Goal: Communication & Community: Share content

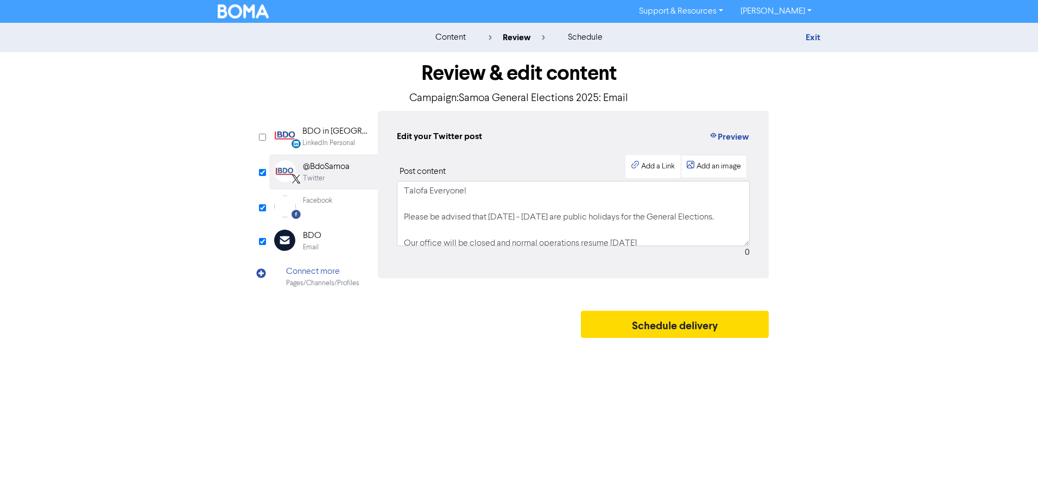
click at [705, 170] on div "Add an image" at bounding box center [718, 166] width 45 height 11
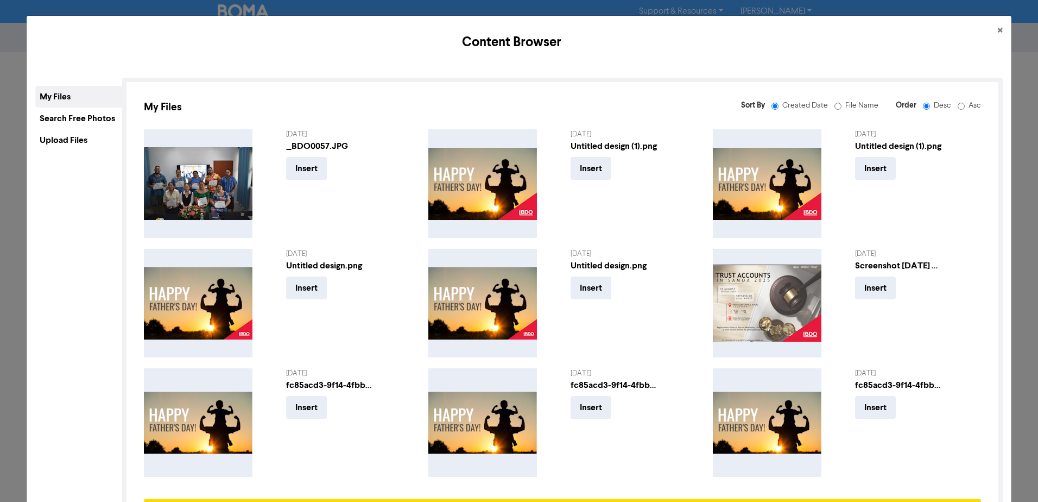
click at [93, 141] on div "Upload Files" at bounding box center [78, 140] width 87 height 22
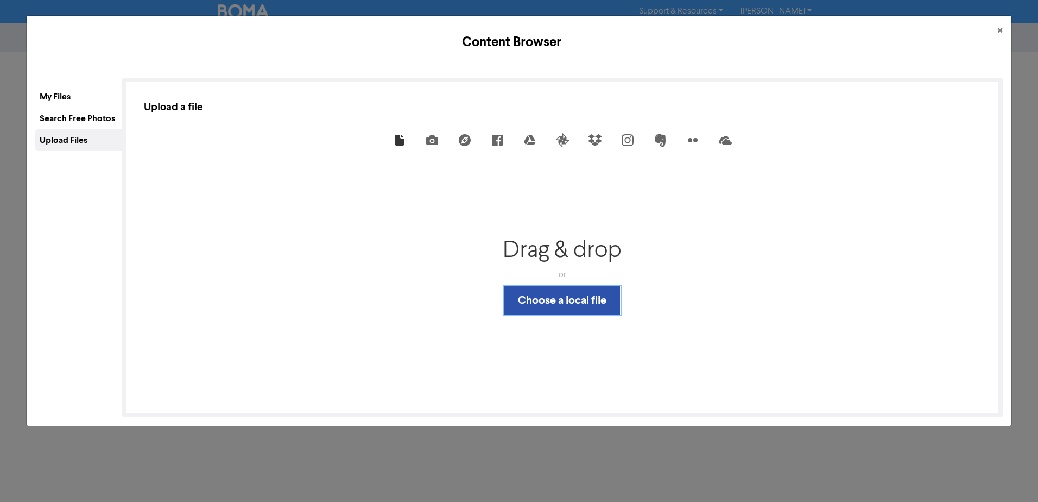
click at [549, 299] on button "Choose a local file" at bounding box center [562, 300] width 116 height 28
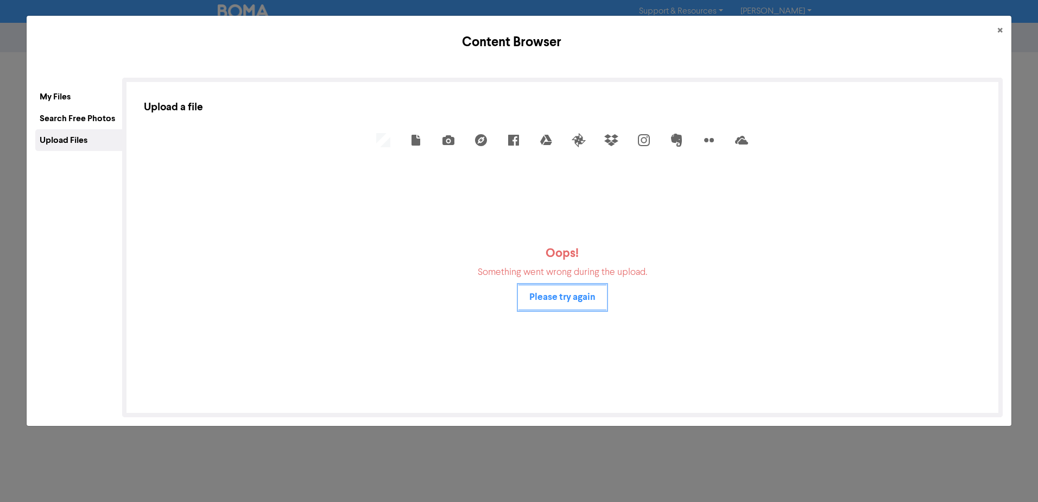
click at [566, 293] on button "Please try again" at bounding box center [562, 297] width 88 height 26
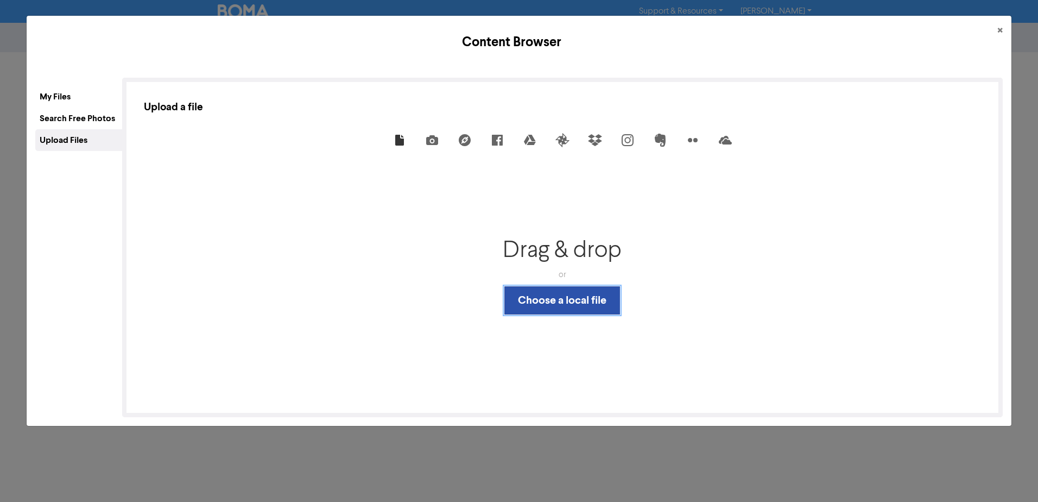
click at [572, 312] on button "Choose a local file" at bounding box center [562, 300] width 116 height 28
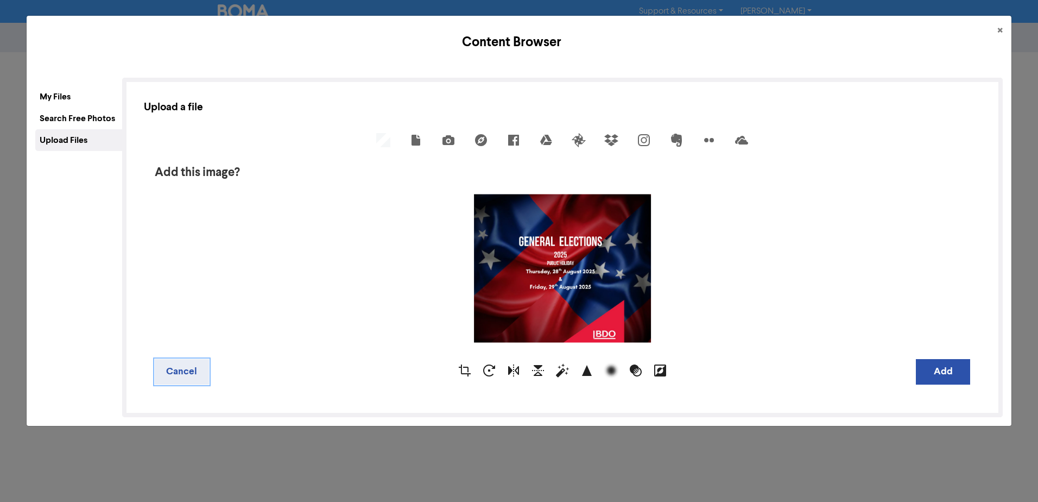
click at [191, 373] on button "Cancel" at bounding box center [182, 372] width 54 height 26
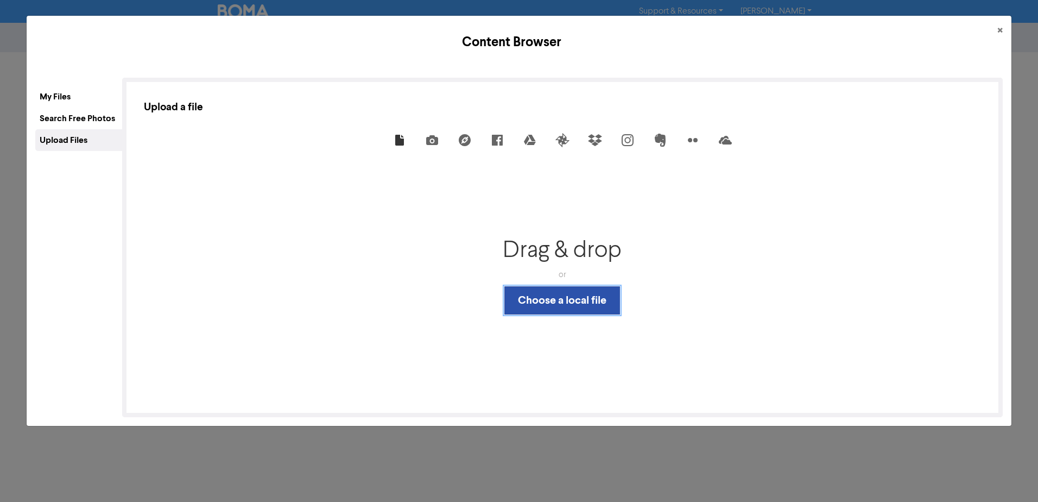
click at [535, 299] on button "Choose a local file" at bounding box center [562, 300] width 116 height 28
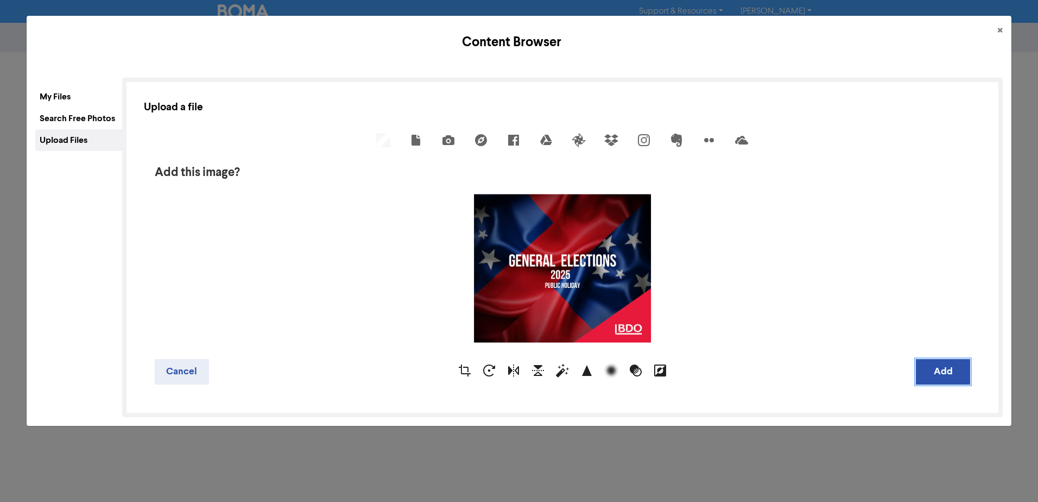
click at [944, 373] on button "Add" at bounding box center [943, 372] width 54 height 26
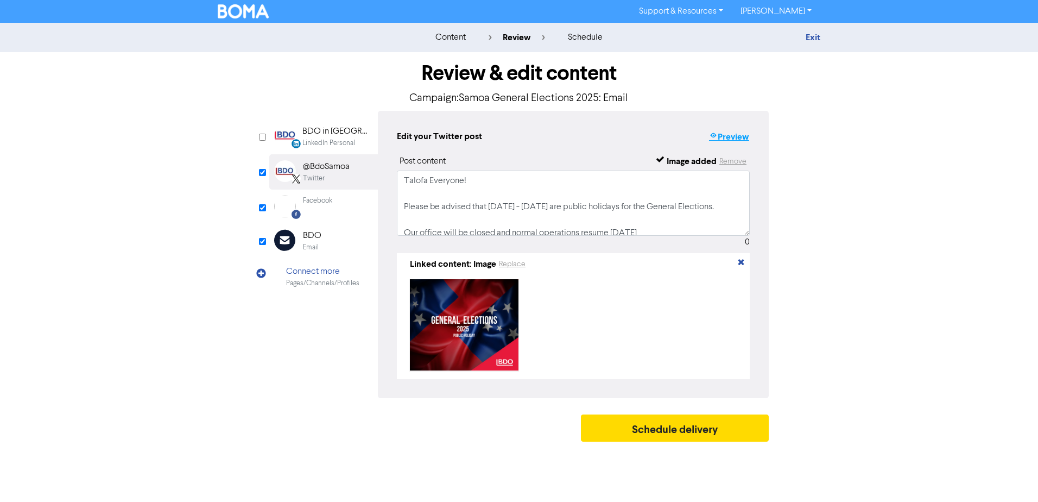
click at [733, 137] on button "Preview" at bounding box center [728, 137] width 41 height 14
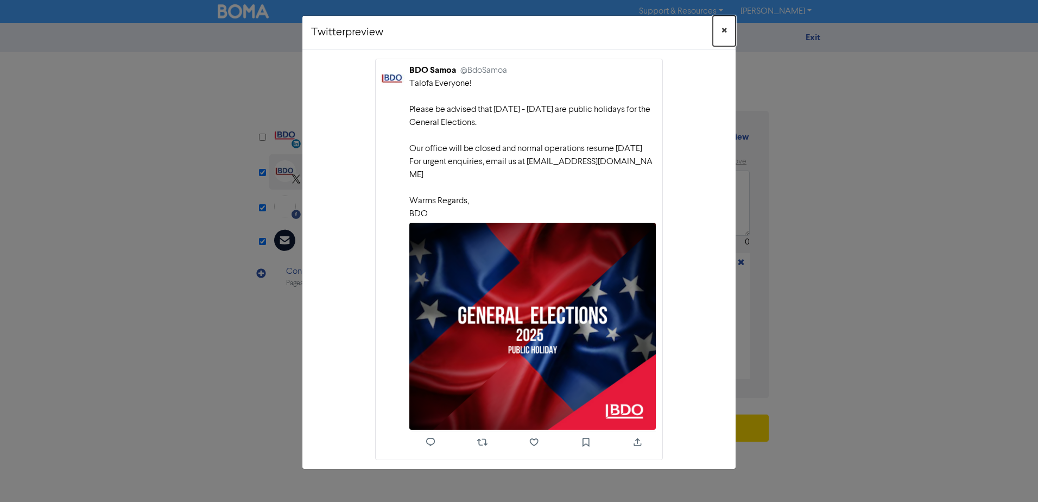
click at [725, 30] on span "×" at bounding box center [723, 31] width 5 height 16
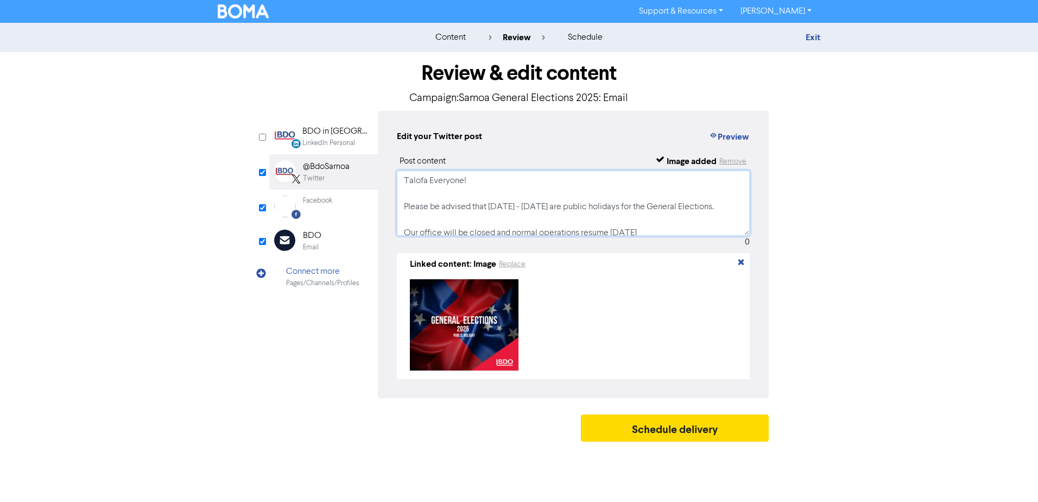
click at [482, 183] on textarea "Talofa Everyone! Please be advised that [DATE] - [DATE] are public holidays for…" at bounding box center [573, 202] width 353 height 65
type textarea "Talofa Everyone Please be advised that [DATE] - [DATE] are public holidays for …"
click at [750, 140] on div "Edit your Twitter post Preview Post content Image added Remove Talofa Everyone …" at bounding box center [573, 254] width 391 height 287
click at [740, 141] on button "Preview" at bounding box center [728, 137] width 41 height 14
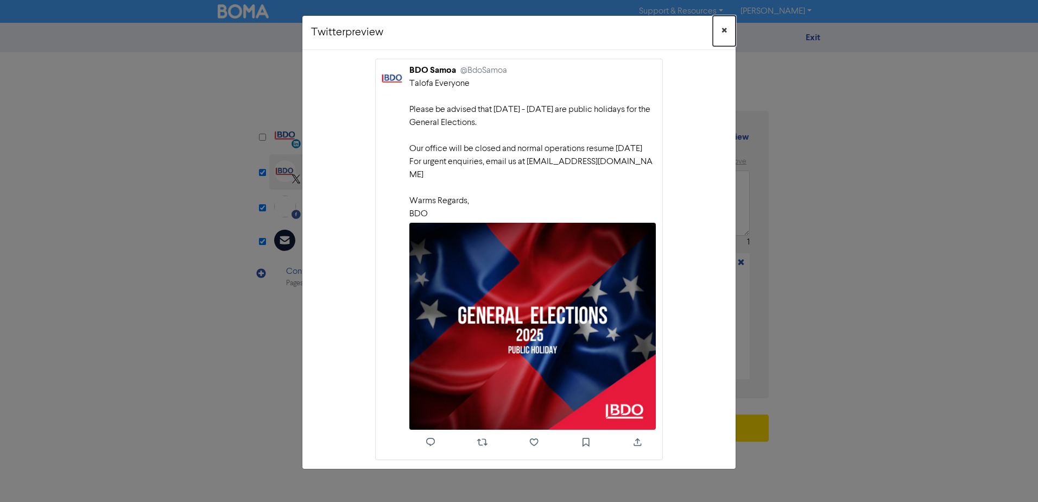
click at [731, 29] on button "×" at bounding box center [724, 31] width 23 height 30
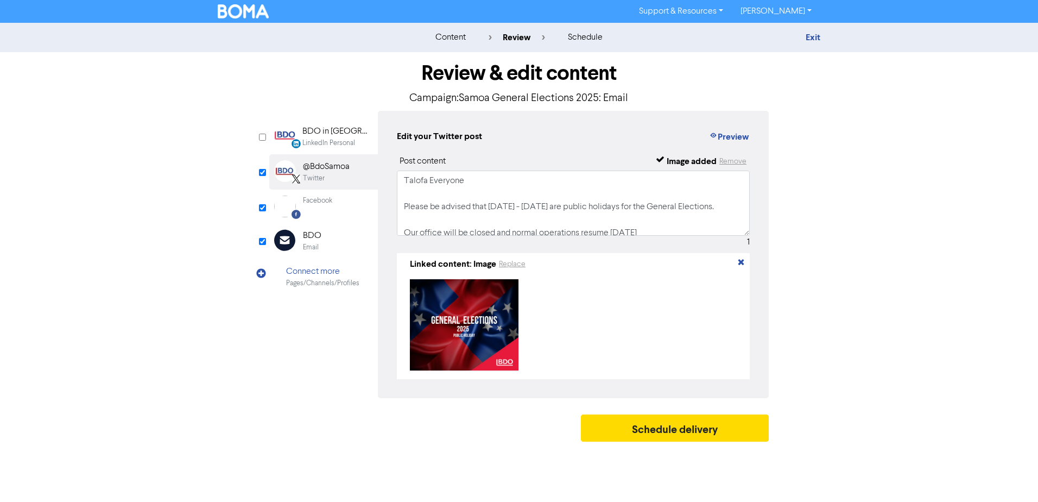
click at [306, 211] on div "Facebook" at bounding box center [317, 206] width 29 height 22
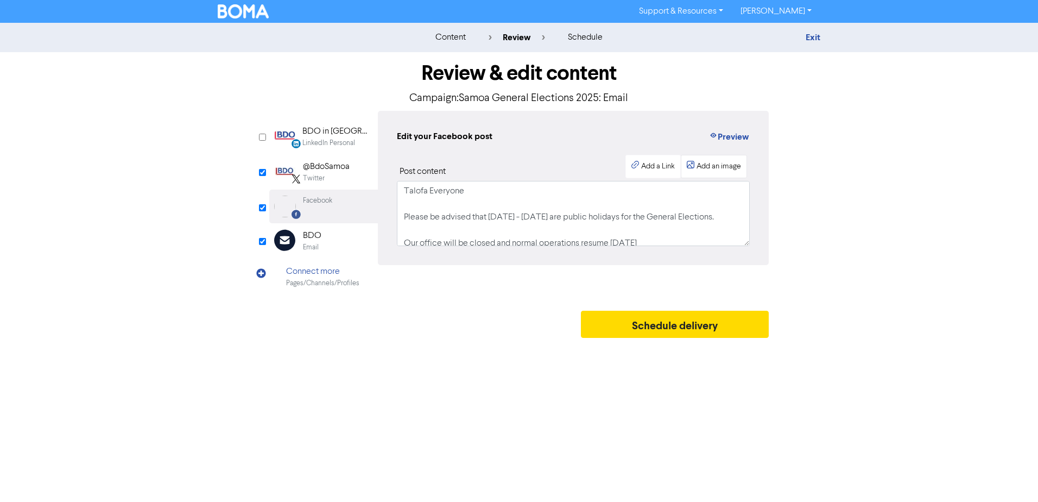
click at [712, 168] on div "Add an image" at bounding box center [718, 166] width 45 height 11
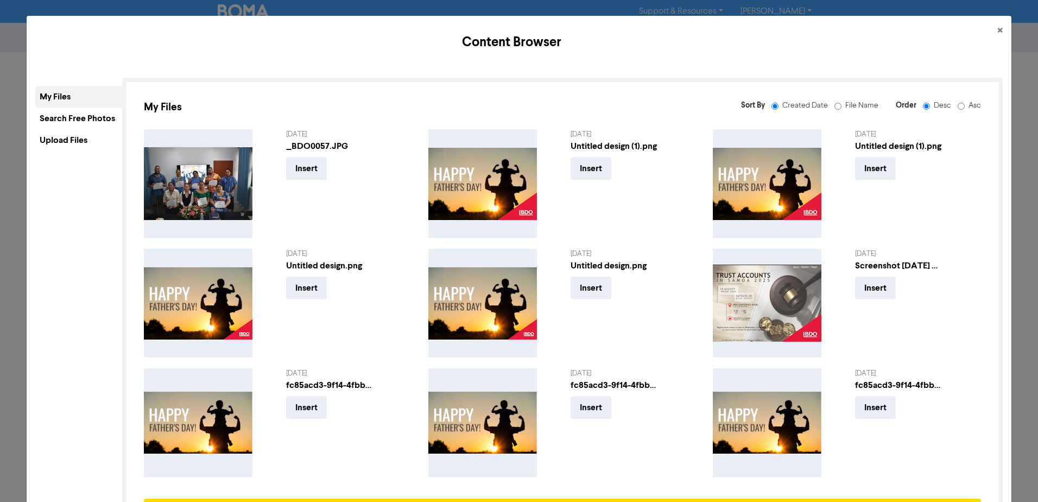
click at [79, 132] on div "Upload Files" at bounding box center [78, 140] width 87 height 22
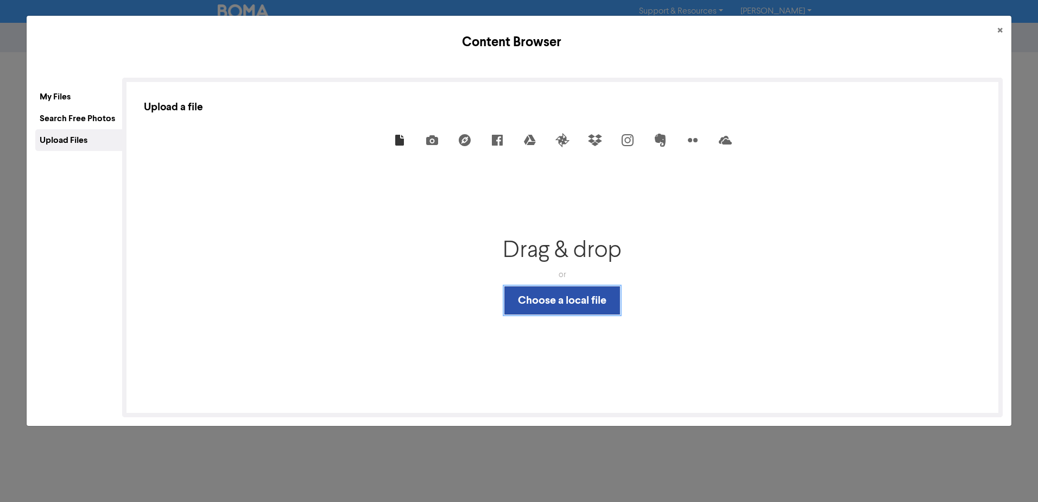
click at [571, 298] on button "Choose a local file" at bounding box center [562, 300] width 116 height 28
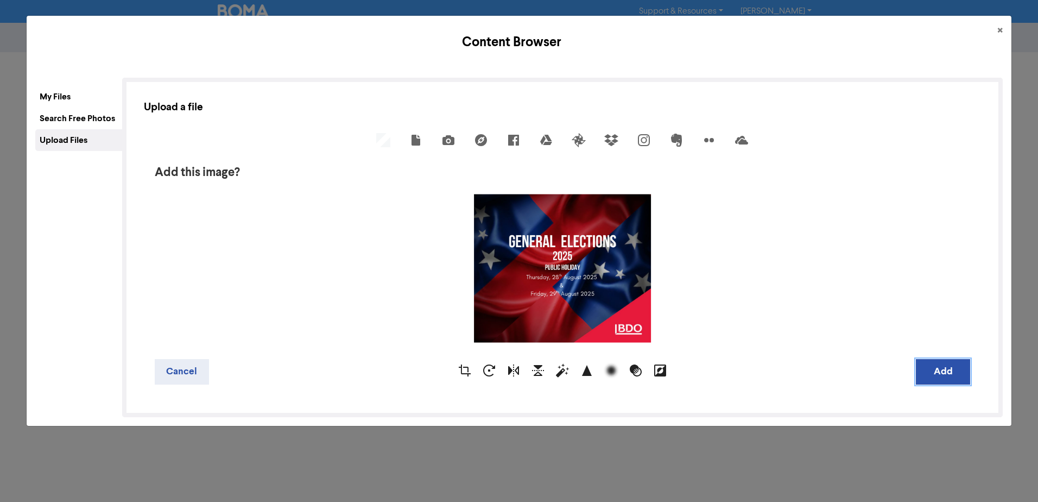
click at [939, 373] on button "Add" at bounding box center [943, 372] width 54 height 26
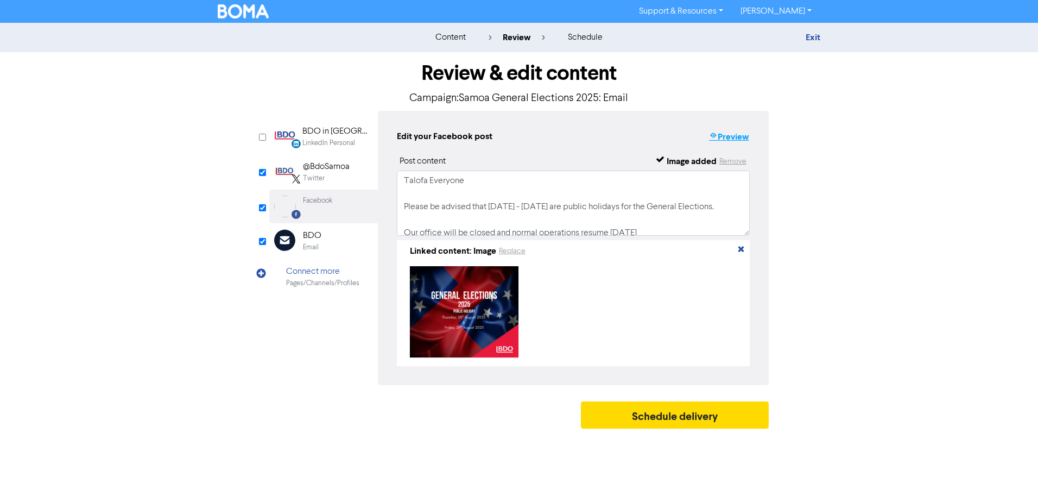
click at [724, 135] on button "Preview" at bounding box center [728, 137] width 41 height 14
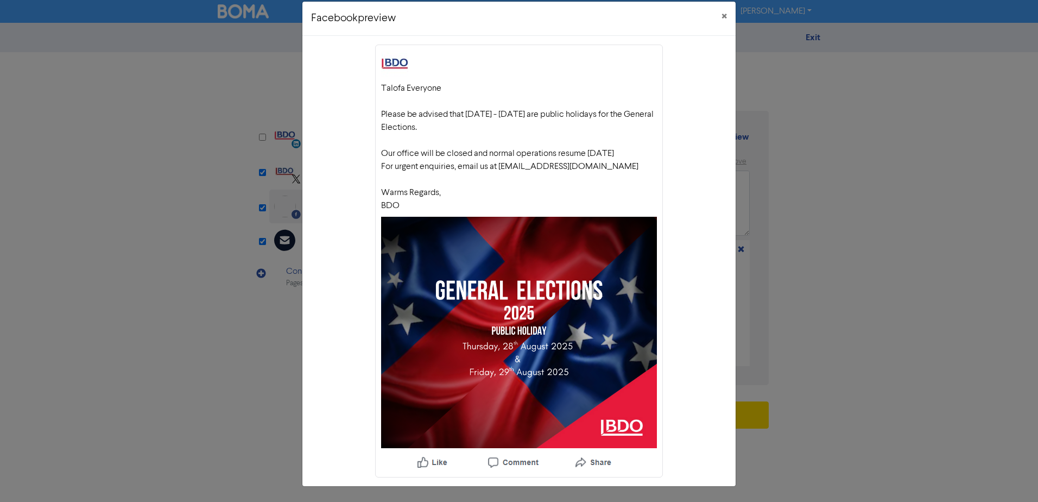
scroll to position [27, 0]
click at [696, 280] on div "Talofa Everyone Please be advised that [DATE] - [DATE] are public holidays for …" at bounding box center [518, 261] width 433 height 450
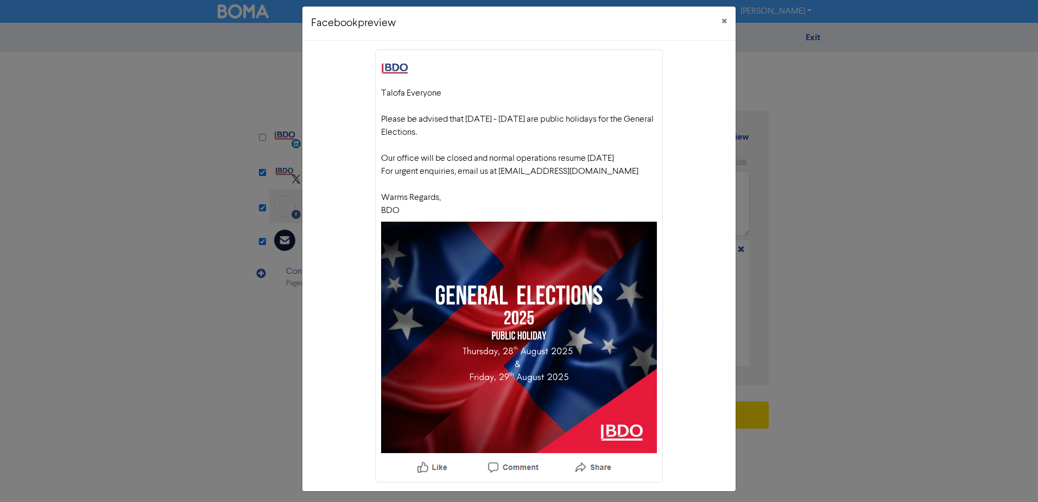
scroll to position [0, 0]
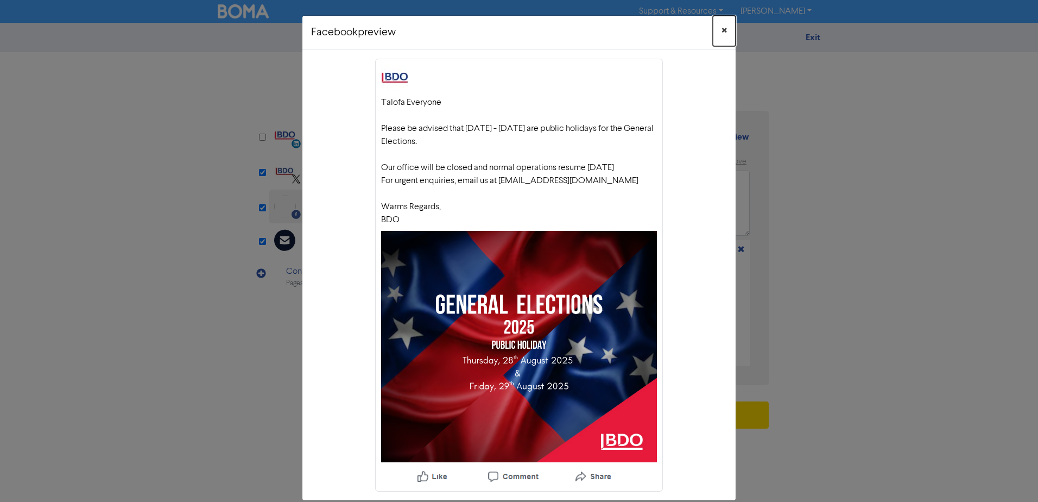
click at [717, 31] on button "×" at bounding box center [724, 31] width 23 height 30
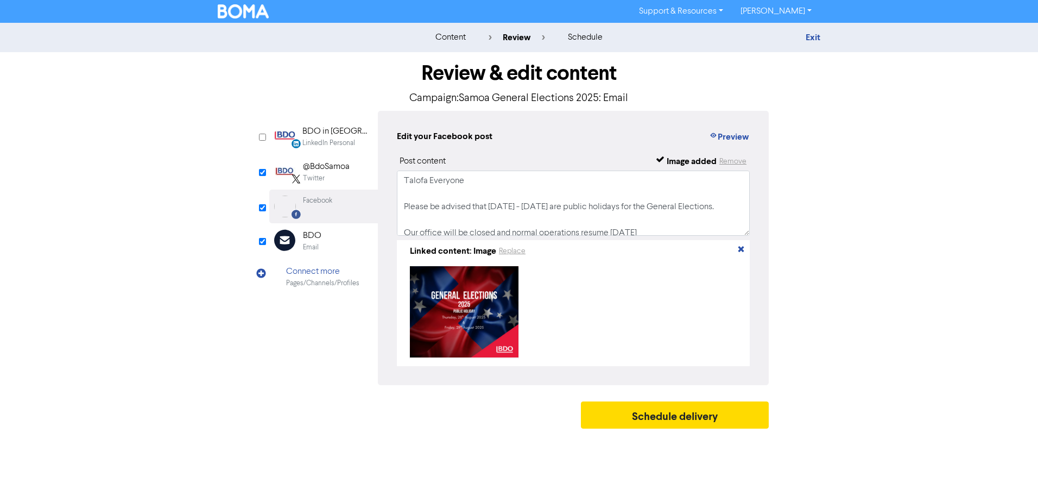
click at [858, 140] on div "content review schedule Exit Review & edit content Campaign: Samoa General Elec…" at bounding box center [519, 228] width 1038 height 411
click at [322, 246] on div "Email Created with Sketch. BDO Email" at bounding box center [323, 240] width 109 height 35
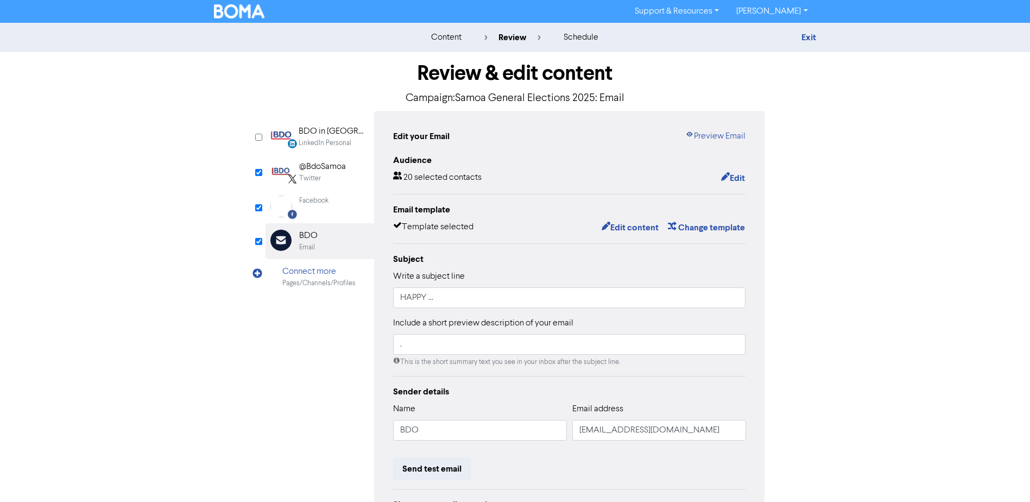
click at [319, 208] on div "Facebook" at bounding box center [313, 206] width 29 height 22
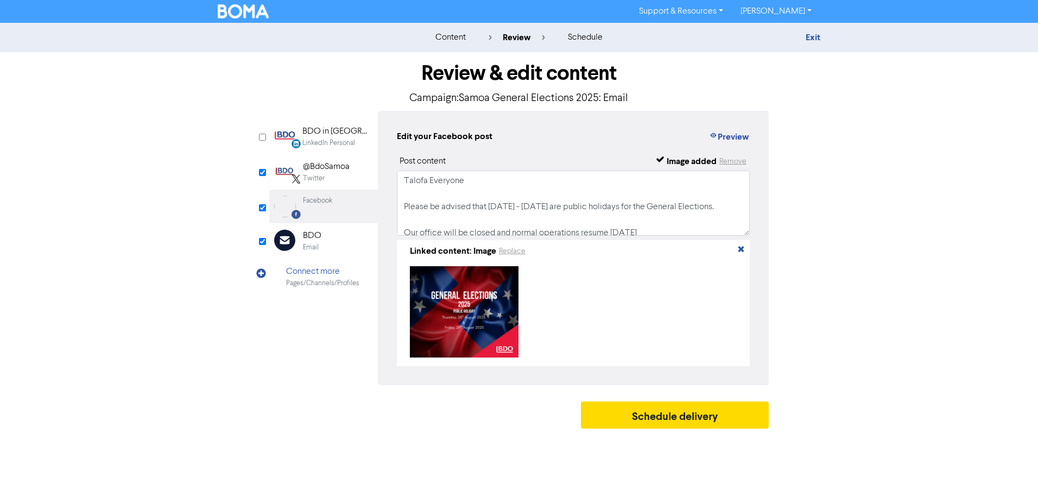
click at [325, 178] on div "Twitter" at bounding box center [314, 178] width 22 height 10
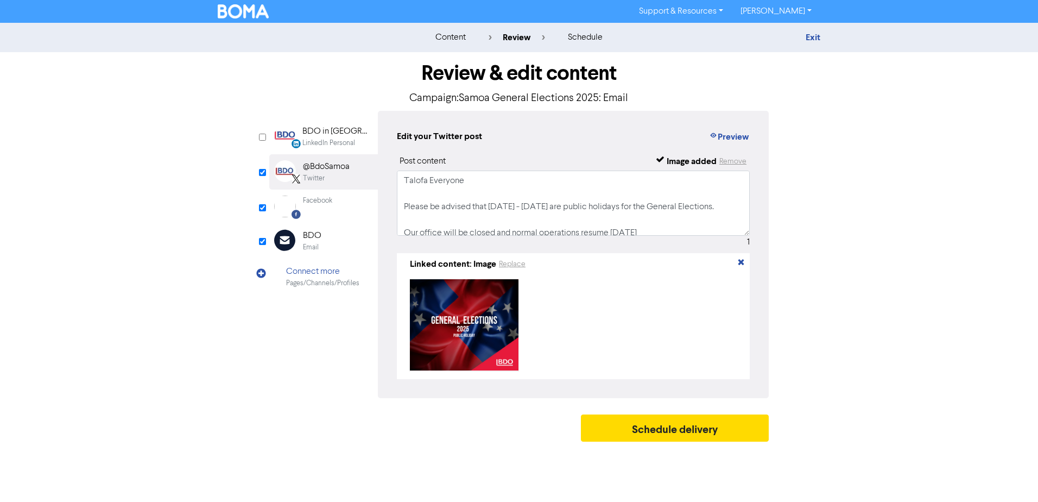
click at [932, 276] on div "content review schedule Exit Review & edit content Campaign: Samoa General Elec…" at bounding box center [519, 235] width 1038 height 424
click at [297, 239] on div "Email Created with Sketch." at bounding box center [289, 240] width 22 height 23
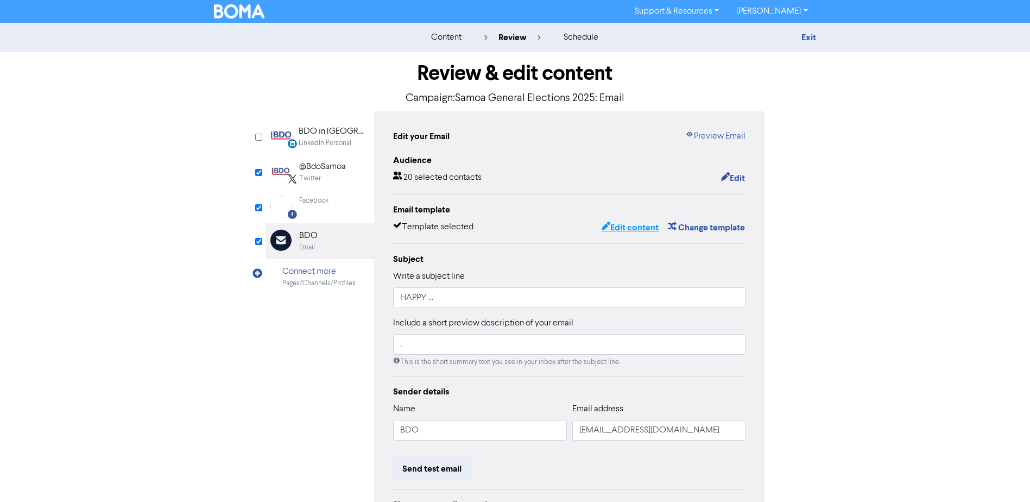
click at [636, 228] on button "Edit content" at bounding box center [630, 227] width 58 height 14
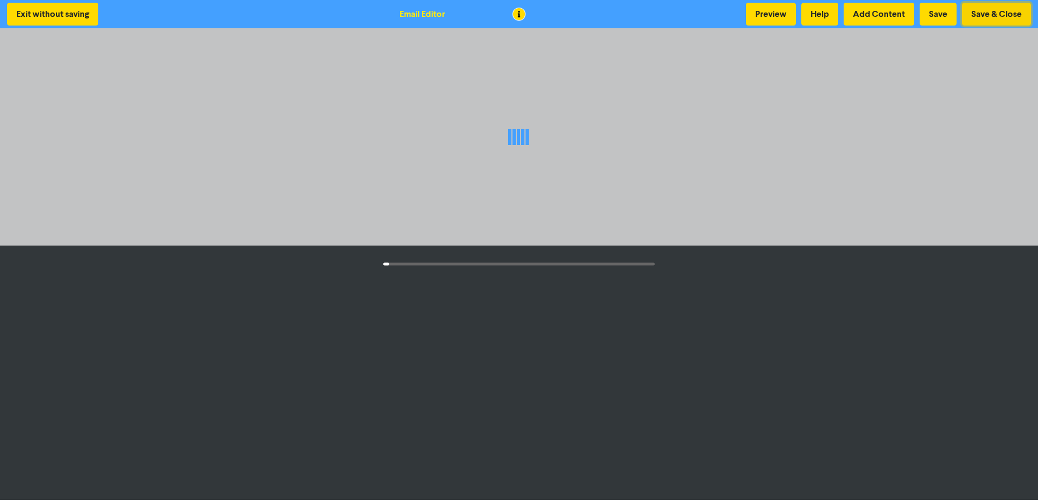
click at [990, 18] on button "Save & Close" at bounding box center [996, 14] width 69 height 23
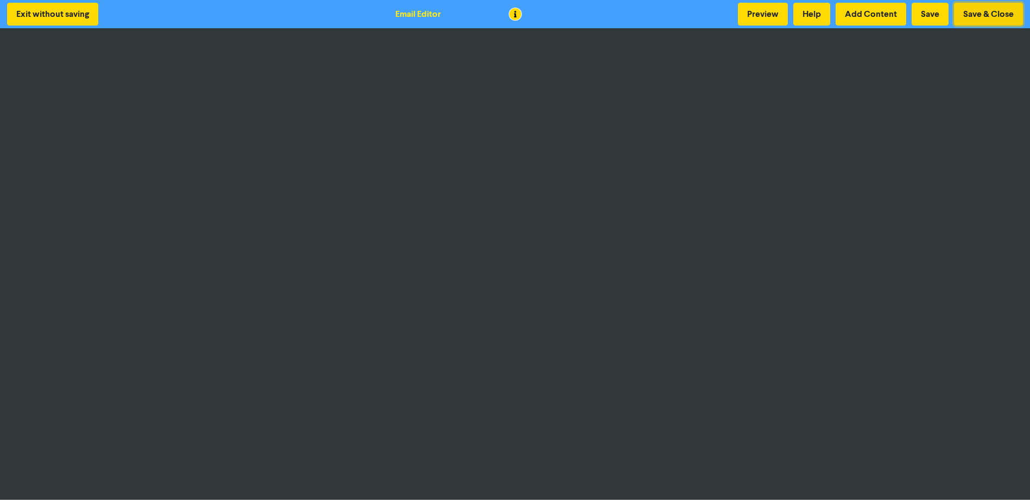
click at [993, 11] on button "Save & Close" at bounding box center [988, 14] width 69 height 23
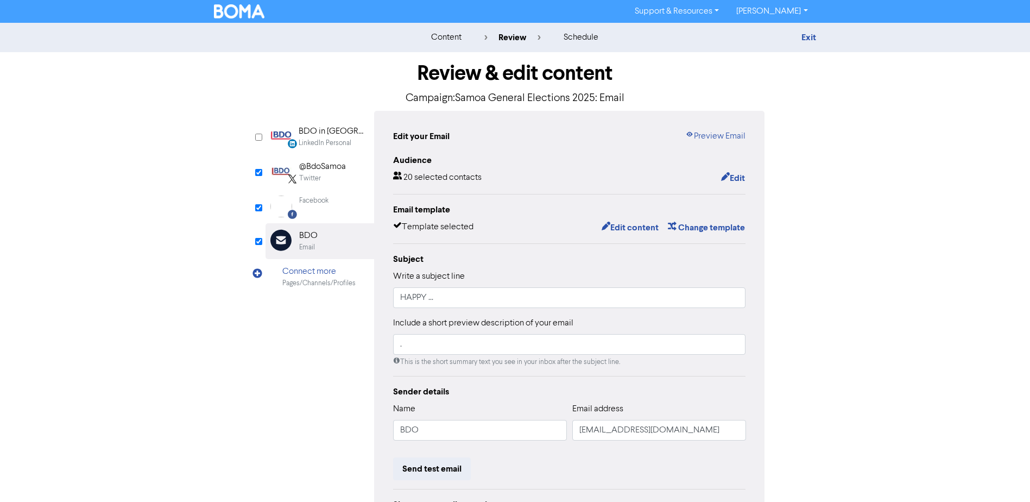
click at [894, 282] on div "content review schedule Exit Review & edit content Campaign: Samoa General Elec…" at bounding box center [515, 318] width 1030 height 590
click at [735, 176] on button "Edit" at bounding box center [732, 178] width 25 height 14
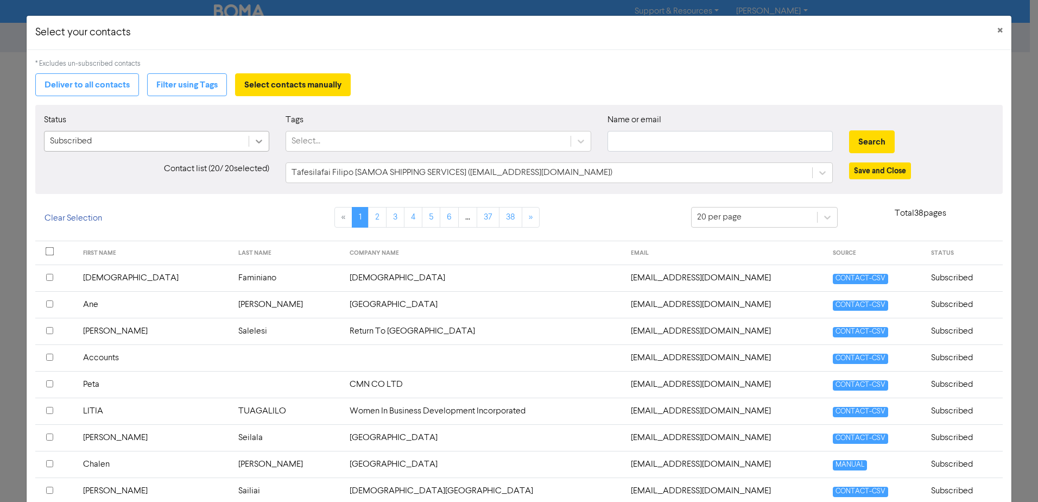
click at [254, 148] on div at bounding box center [259, 141] width 20 height 20
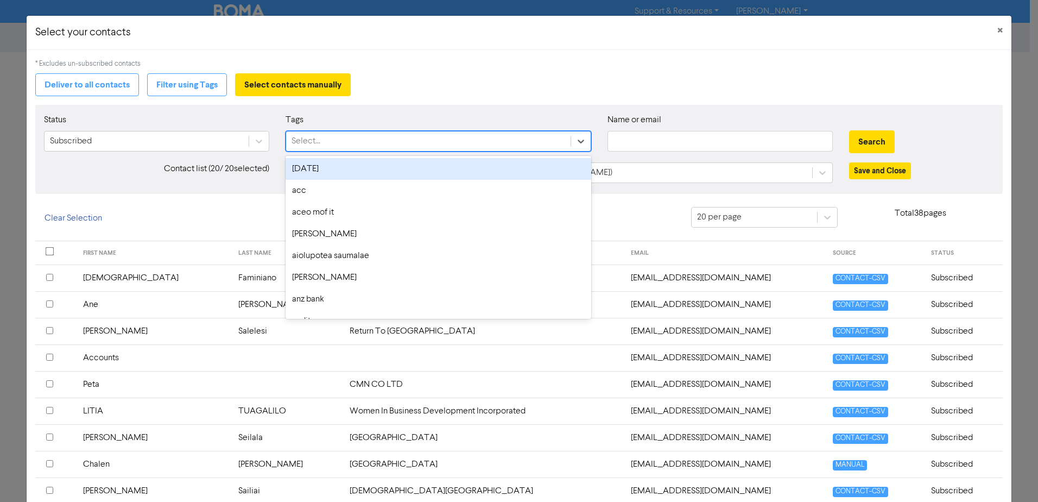
click at [430, 136] on div "Select..." at bounding box center [428, 141] width 284 height 20
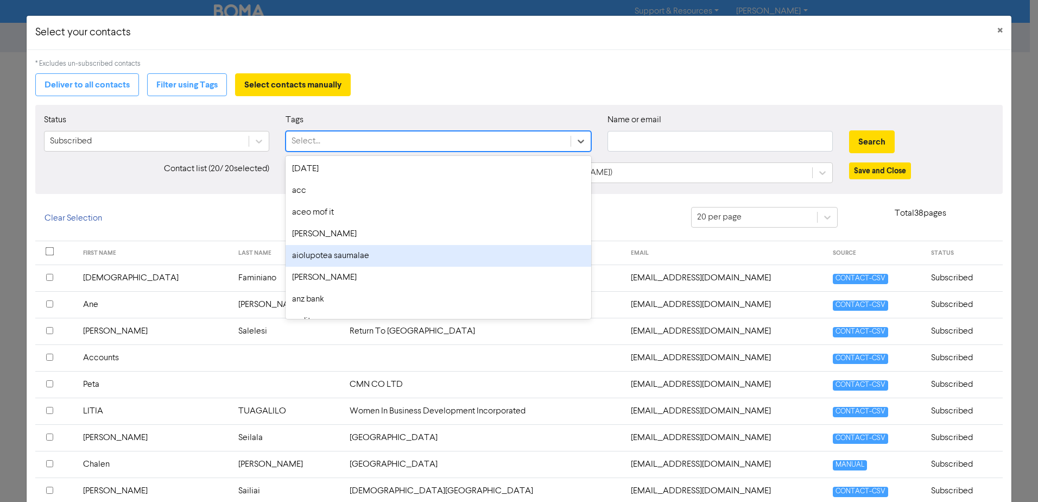
scroll to position [217, 0]
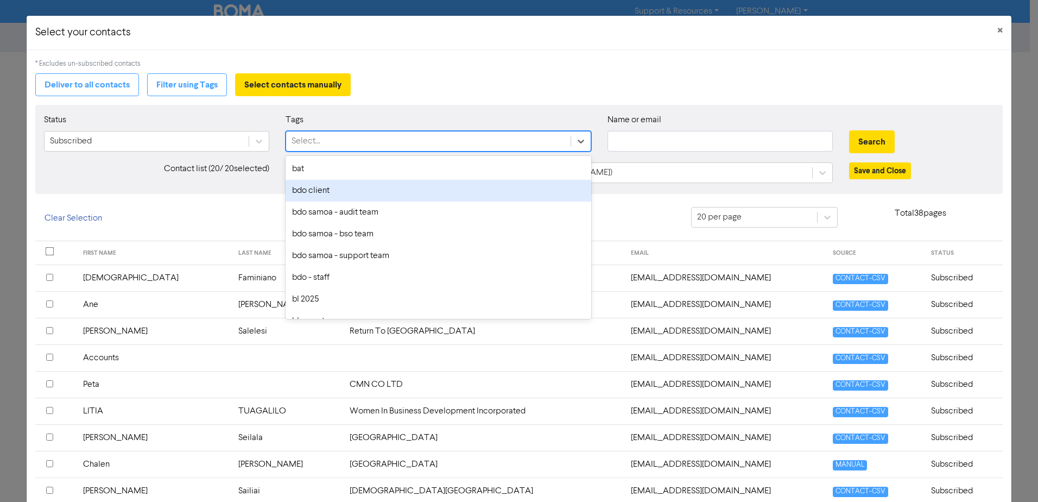
click at [340, 194] on div "bdo client" at bounding box center [439, 191] width 306 height 22
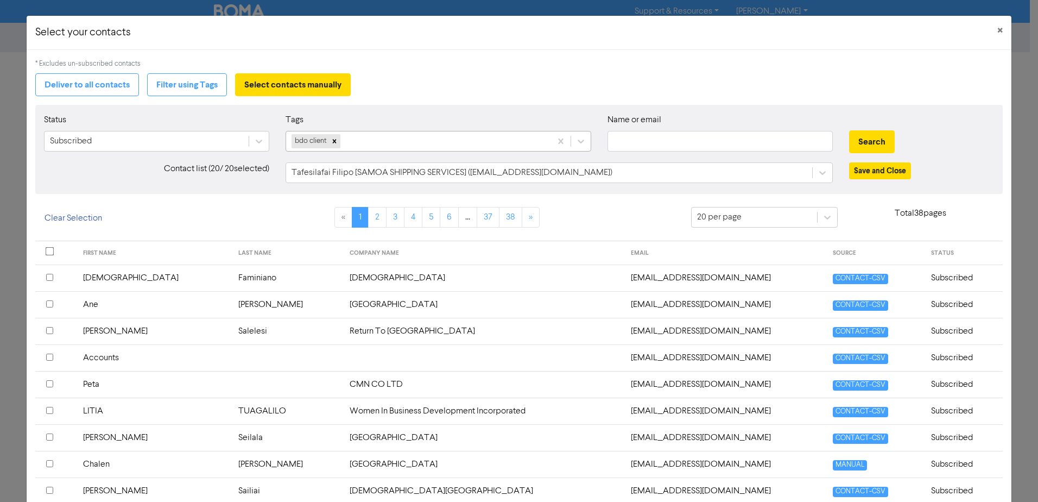
click at [389, 145] on div "bdo client" at bounding box center [418, 141] width 265 height 20
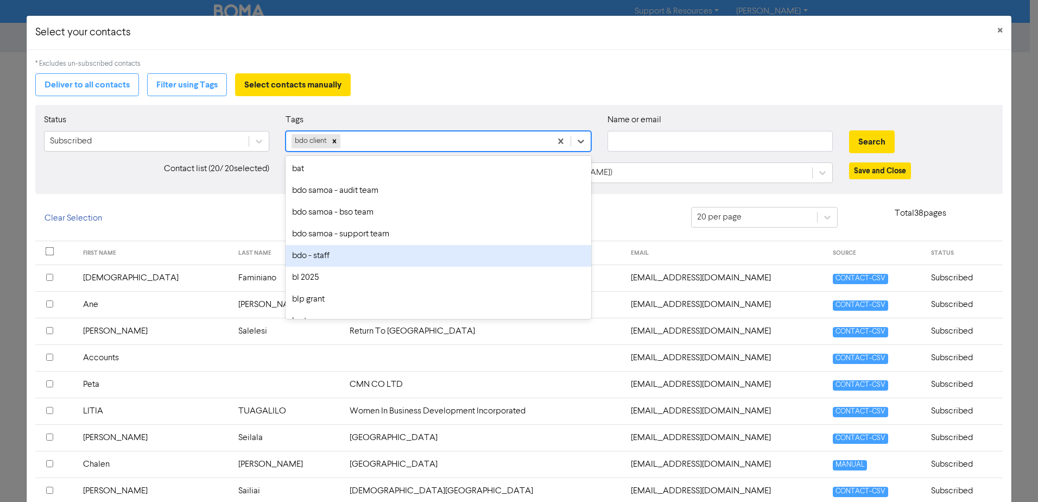
click at [327, 256] on div "bdo - staff" at bounding box center [439, 256] width 306 height 22
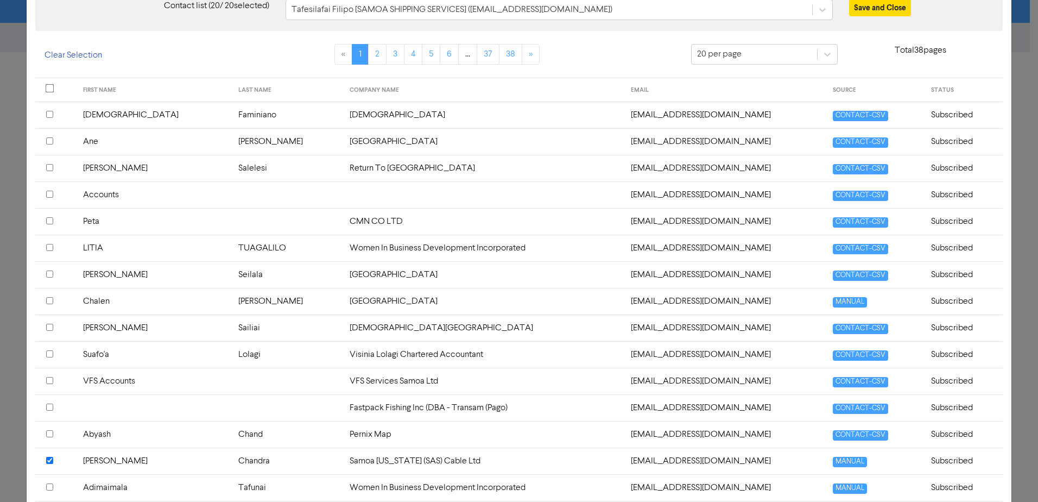
scroll to position [0, 0]
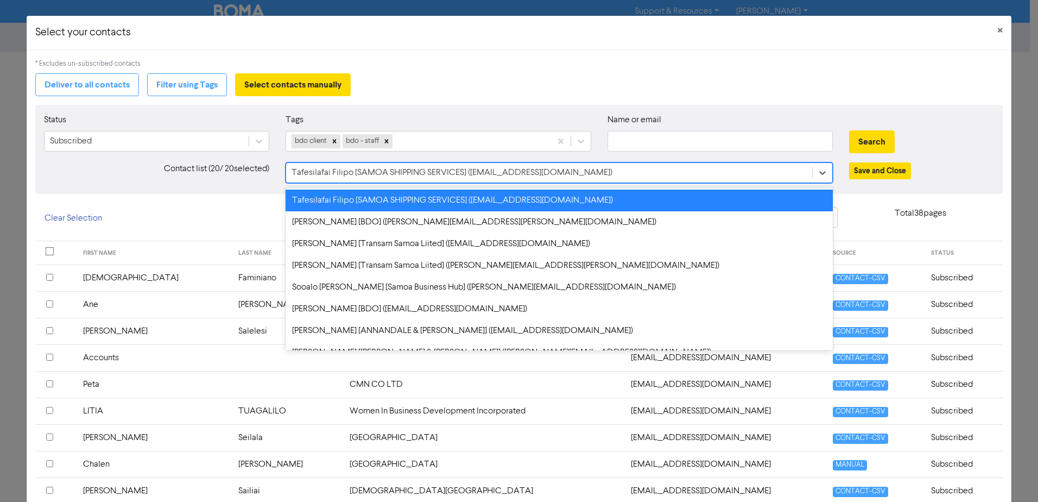
click at [647, 165] on div "Tafesilafai Filipo [SAMOA SHIPPING SERVICES] ([EMAIL_ADDRESS][DOMAIN_NAME])" at bounding box center [549, 173] width 527 height 20
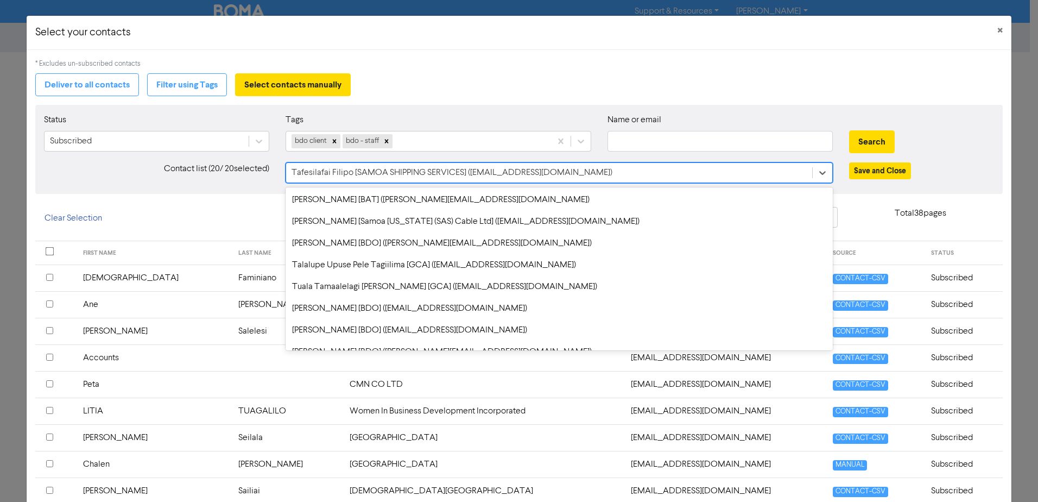
scroll to position [276, 0]
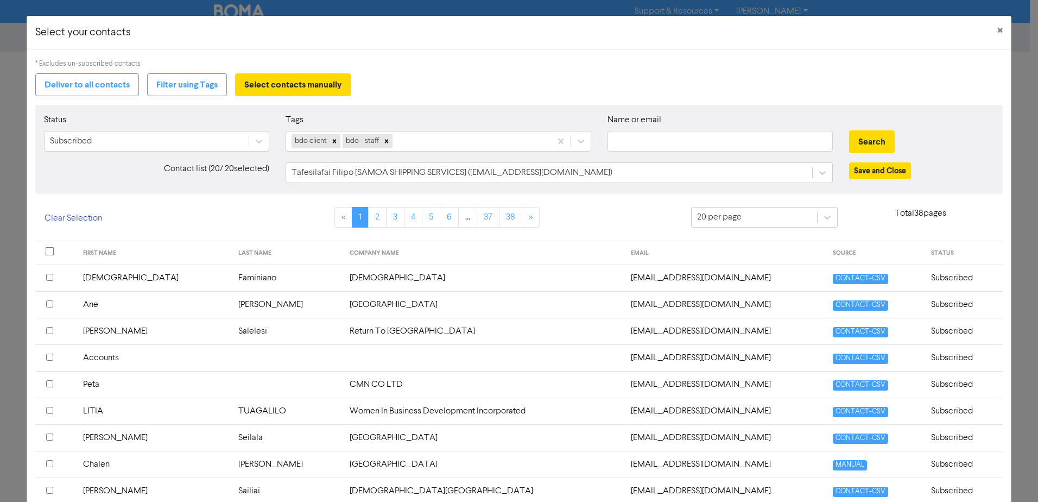
click at [216, 202] on div "Status Subscribed Tags bdo client bdo - staff Name or email Search Contact list…" at bounding box center [518, 472] width 967 height 734
click at [822, 216] on icon at bounding box center [827, 217] width 11 height 11
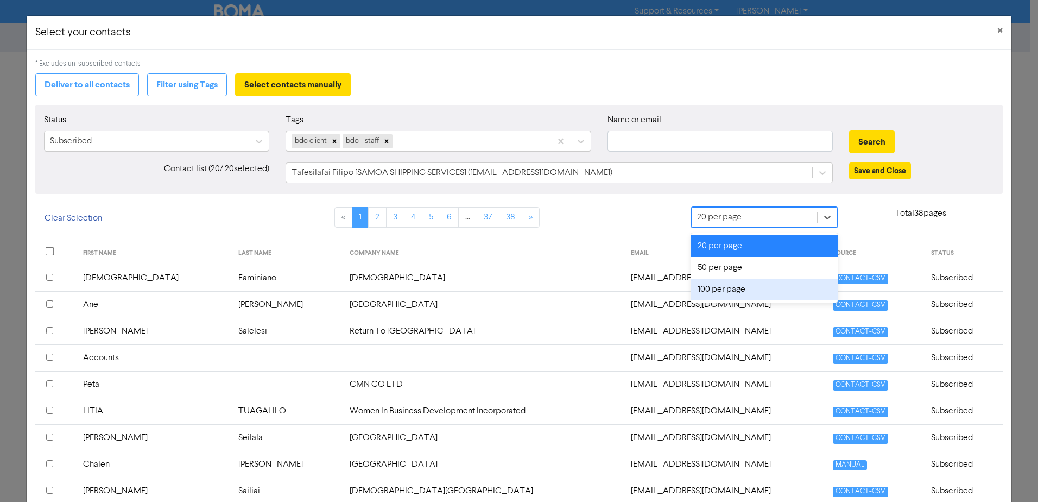
click at [737, 289] on div "100 per page" at bounding box center [764, 289] width 147 height 22
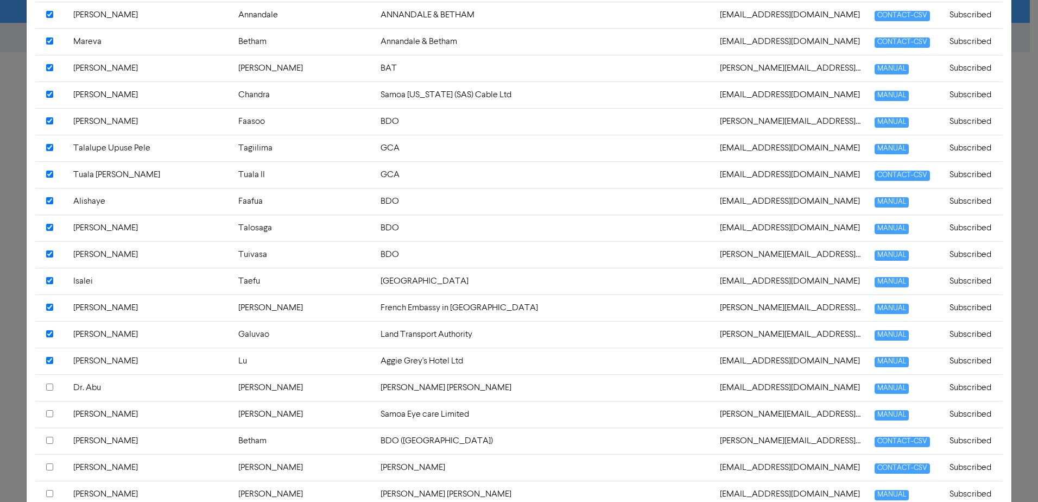
scroll to position [597, 0]
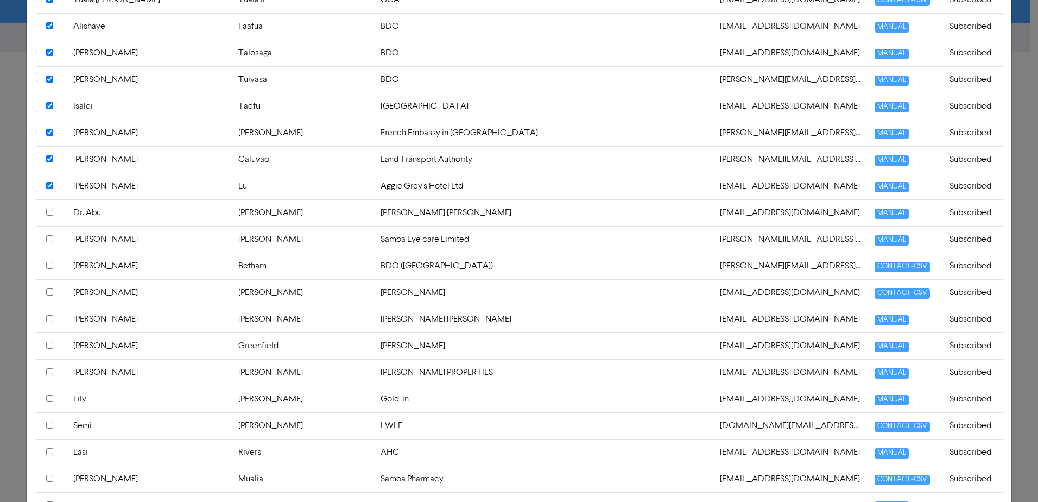
click at [48, 212] on input "checkbox" at bounding box center [49, 211] width 7 height 7
click at [47, 239] on input "checkbox" at bounding box center [49, 238] width 7 height 7
click at [48, 183] on input "checkbox" at bounding box center [49, 185] width 7 height 7
click at [49, 158] on input "checkbox" at bounding box center [49, 158] width 7 height 7
click at [49, 126] on div at bounding box center [51, 132] width 10 height 13
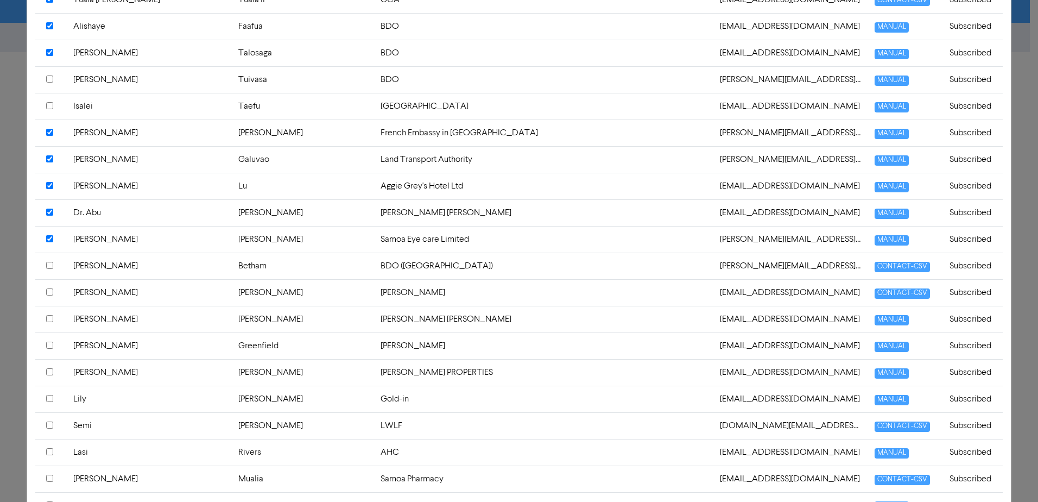
click at [50, 106] on input "checkbox" at bounding box center [49, 105] width 7 height 7
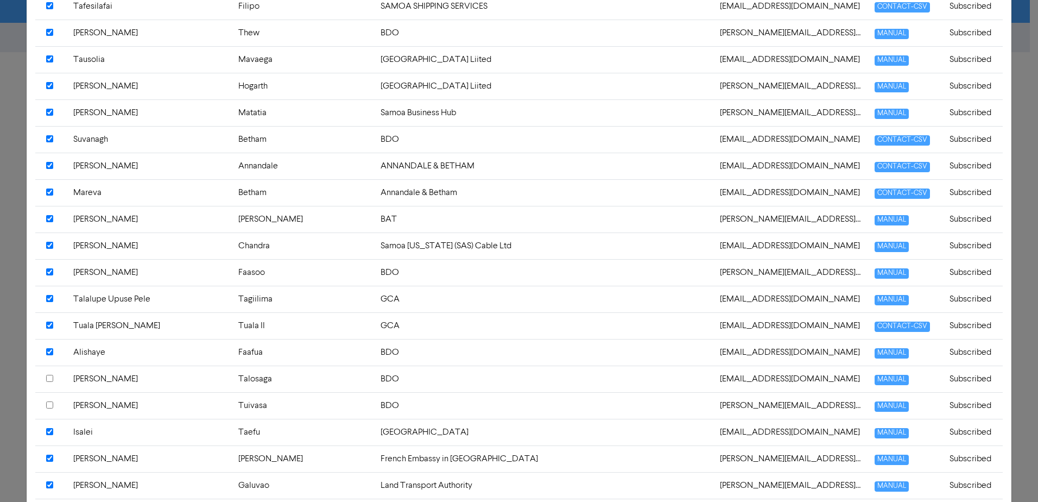
scroll to position [0, 0]
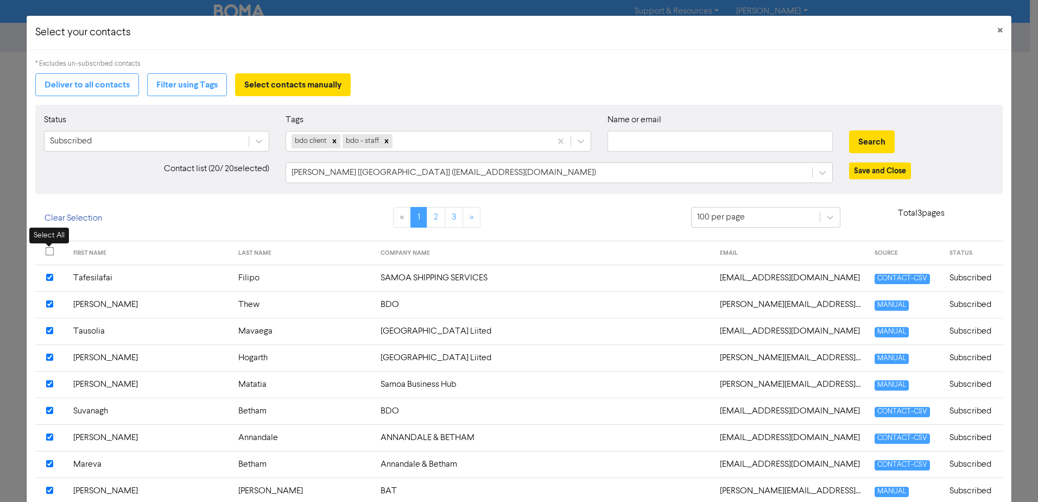
click at [48, 251] on input "checkbox" at bounding box center [49, 251] width 9 height 9
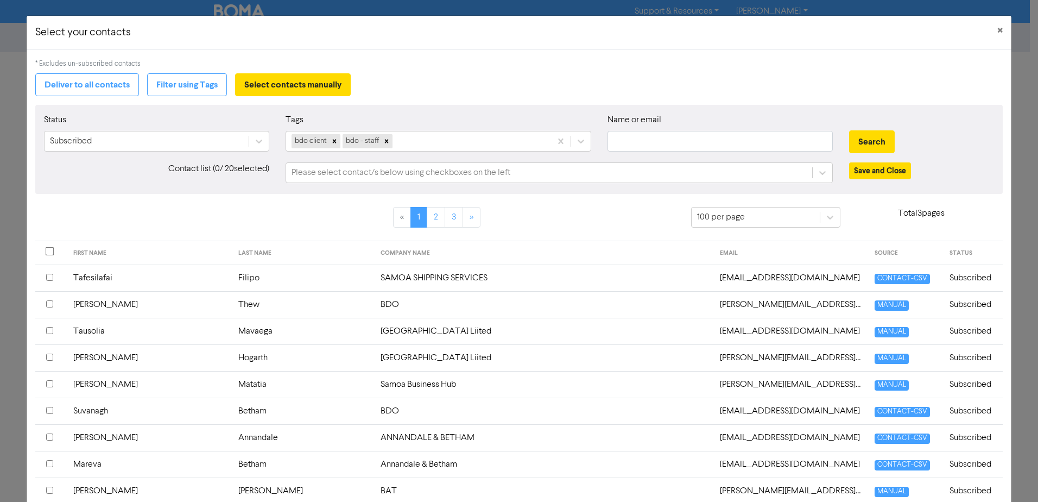
click at [216, 173] on div "Contact list ( 0 / 20 selected)" at bounding box center [157, 172] width 242 height 21
click at [666, 149] on input "text" at bounding box center [719, 141] width 225 height 21
click at [550, 218] on div "« 1 2 3 »" at bounding box center [437, 224] width 492 height 34
click at [185, 88] on button "Filter using Tags" at bounding box center [187, 84] width 80 height 23
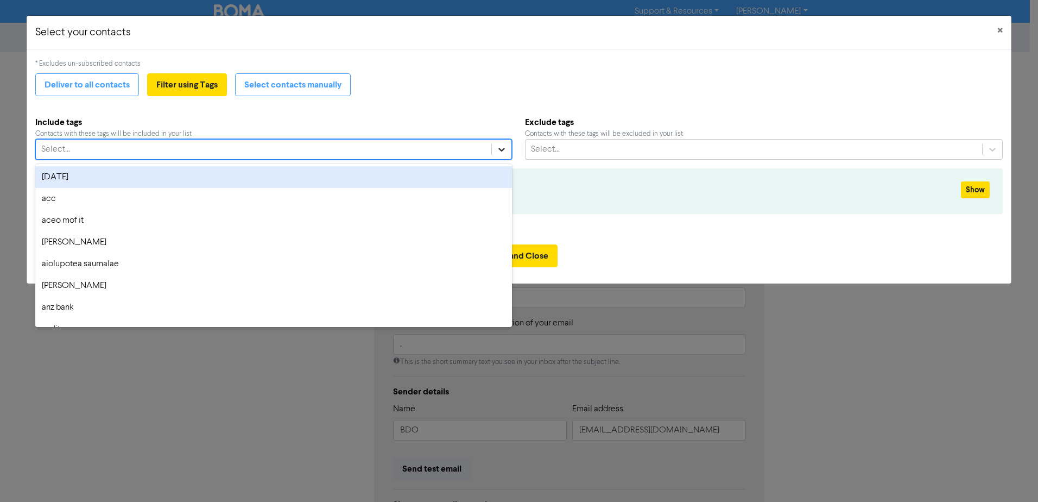
click at [498, 148] on icon at bounding box center [501, 150] width 7 height 4
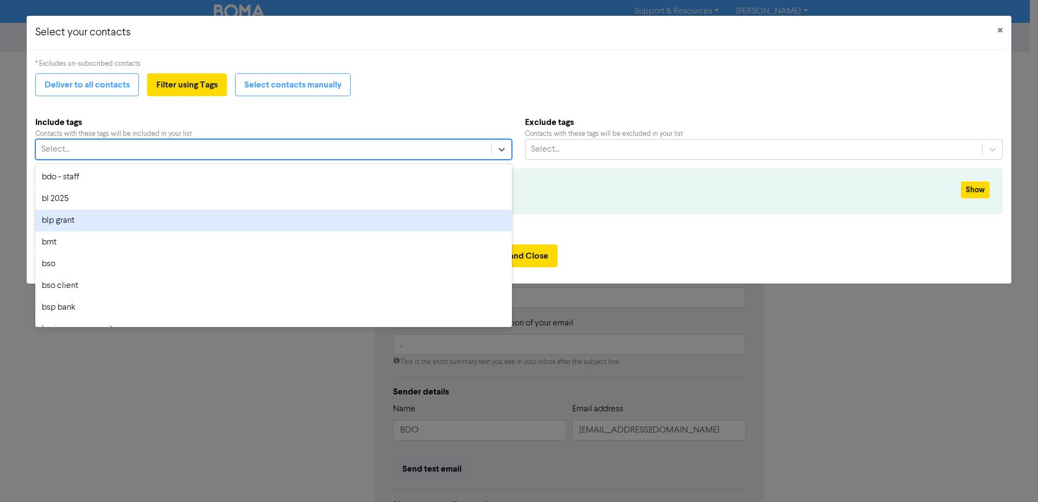
scroll to position [217, 0]
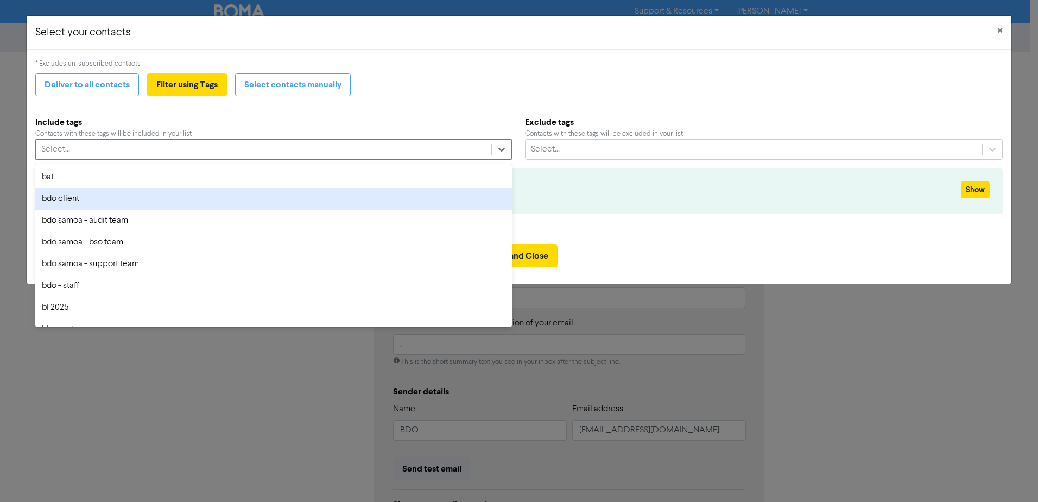
click at [87, 202] on div "bdo client" at bounding box center [273, 199] width 477 height 22
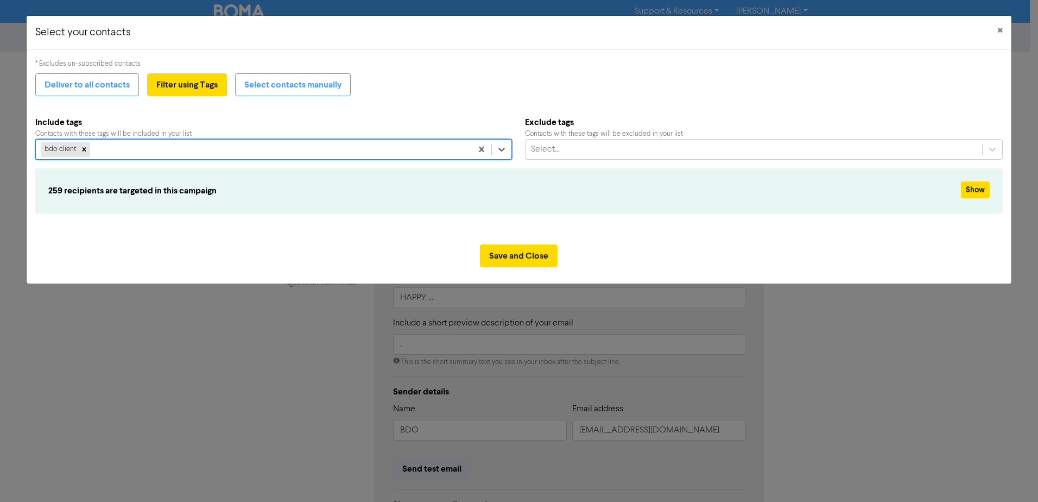
click at [380, 135] on div "Contacts with these tags will be included in your list" at bounding box center [273, 134] width 477 height 10
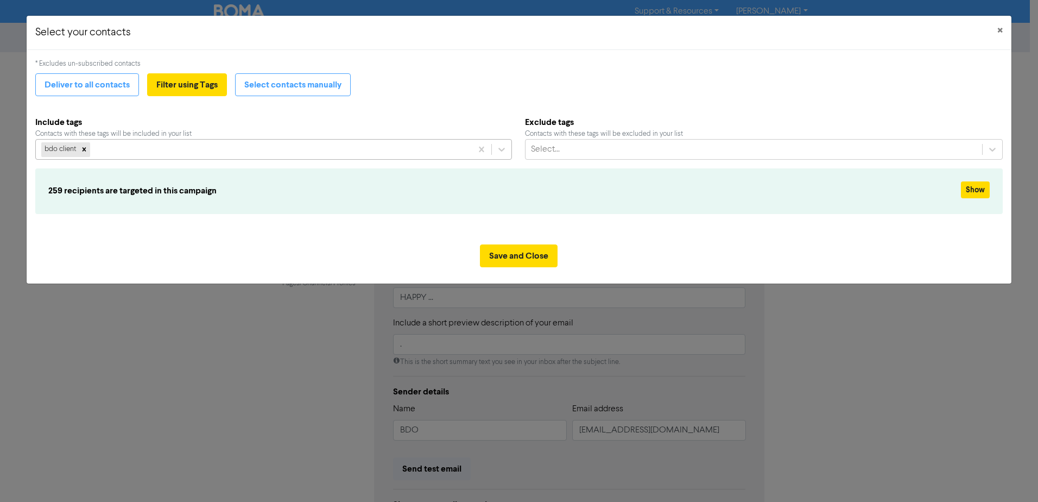
click at [376, 151] on div "bdo client" at bounding box center [254, 150] width 436 height 20
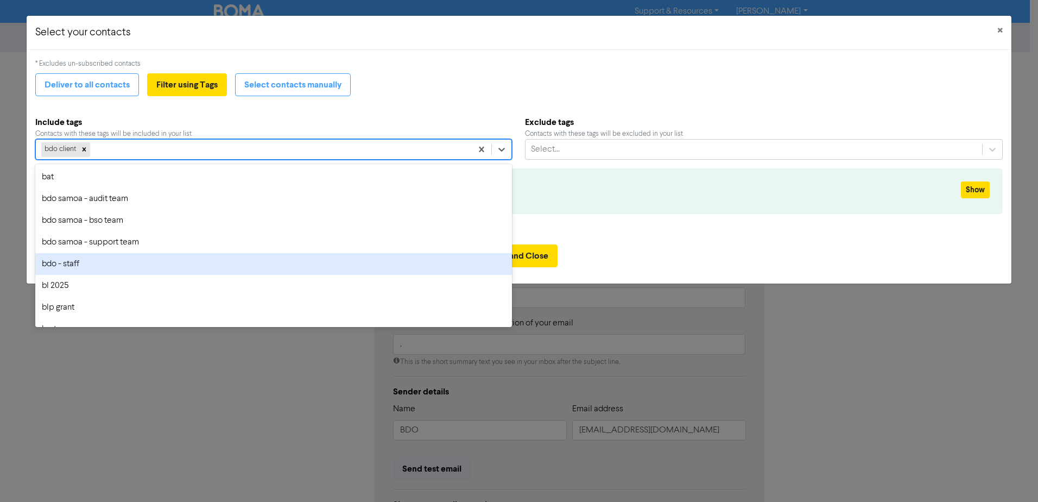
click at [75, 270] on div "bdo - staff" at bounding box center [273, 264] width 477 height 22
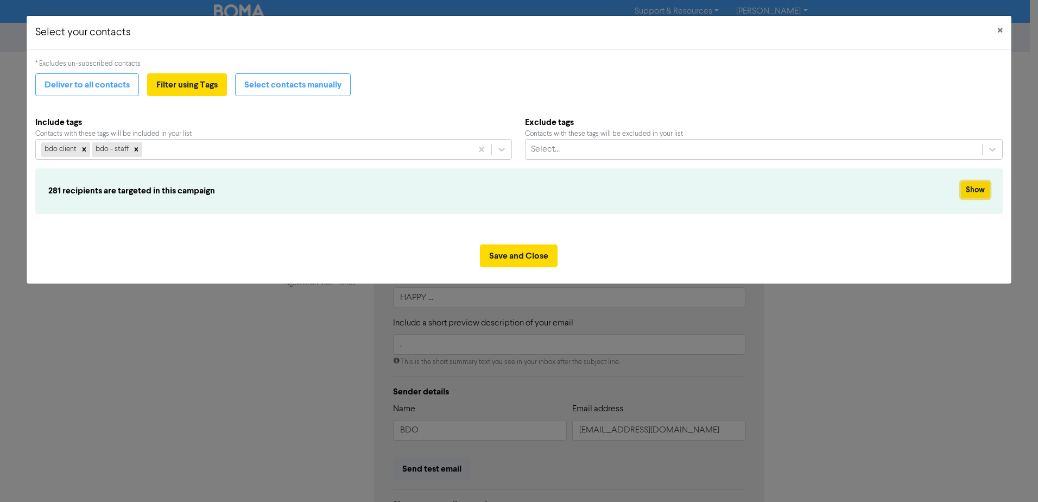
click at [965, 190] on button "Show" at bounding box center [975, 189] width 29 height 17
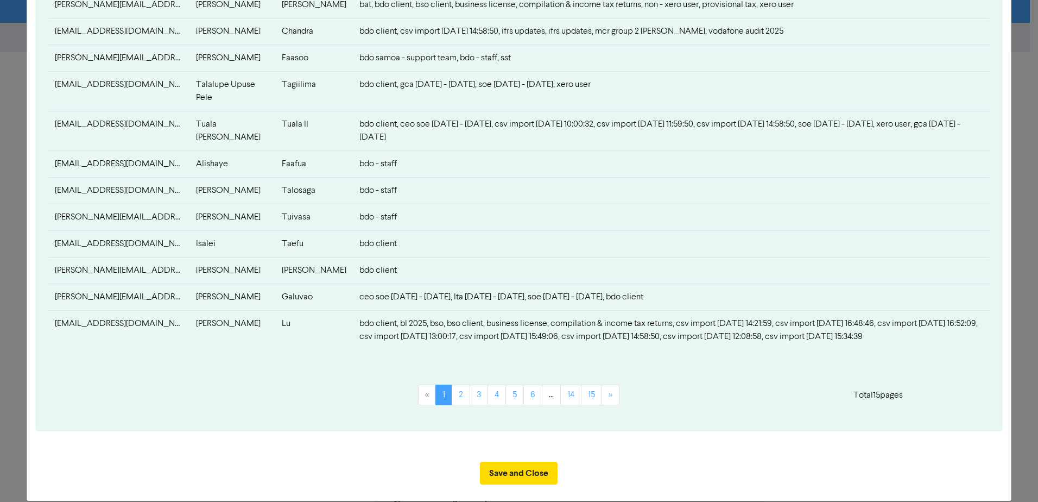
scroll to position [520, 0]
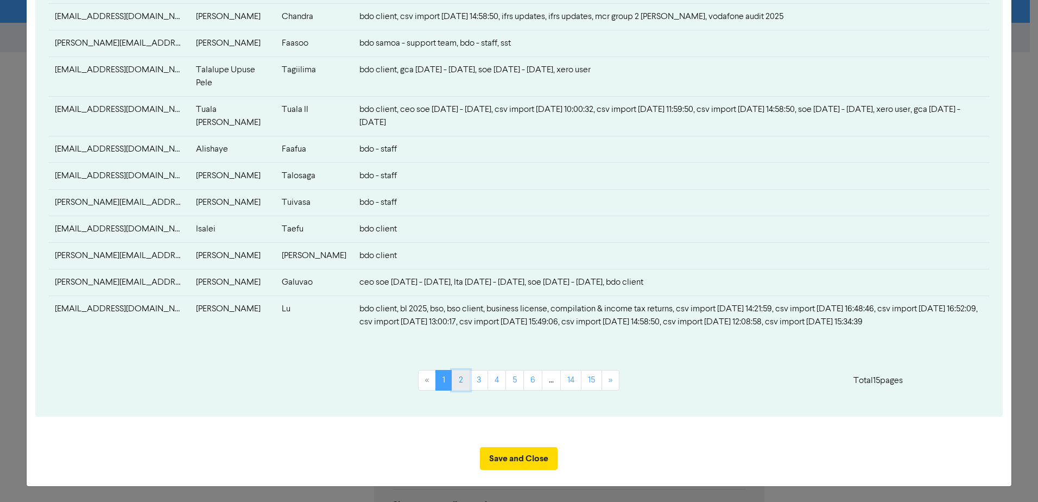
click at [459, 383] on link "2" at bounding box center [461, 380] width 18 height 21
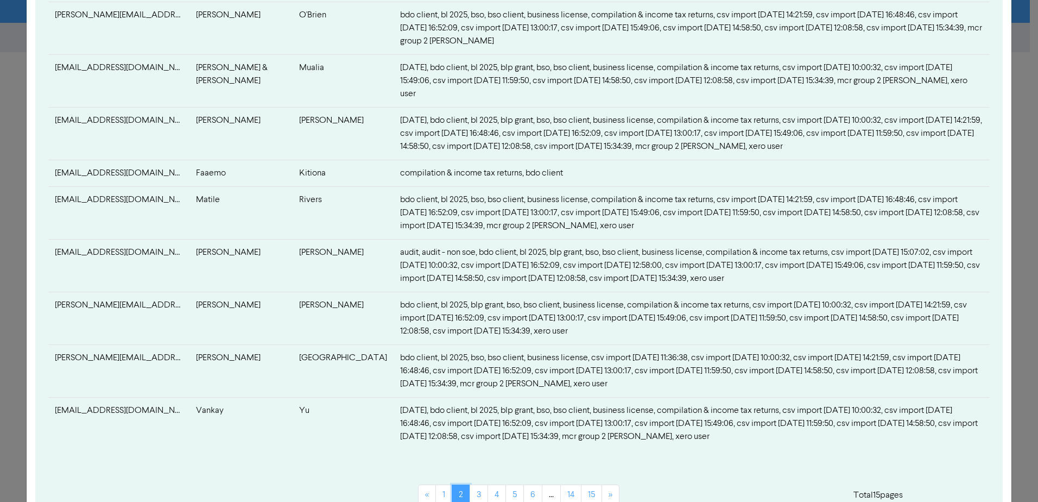
scroll to position [755, 0]
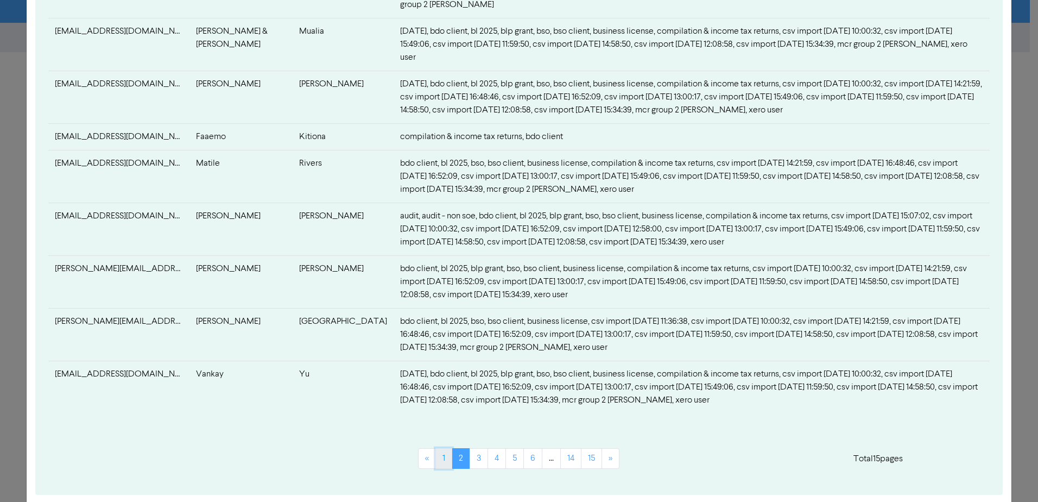
click at [435, 448] on link "1" at bounding box center [443, 458] width 17 height 21
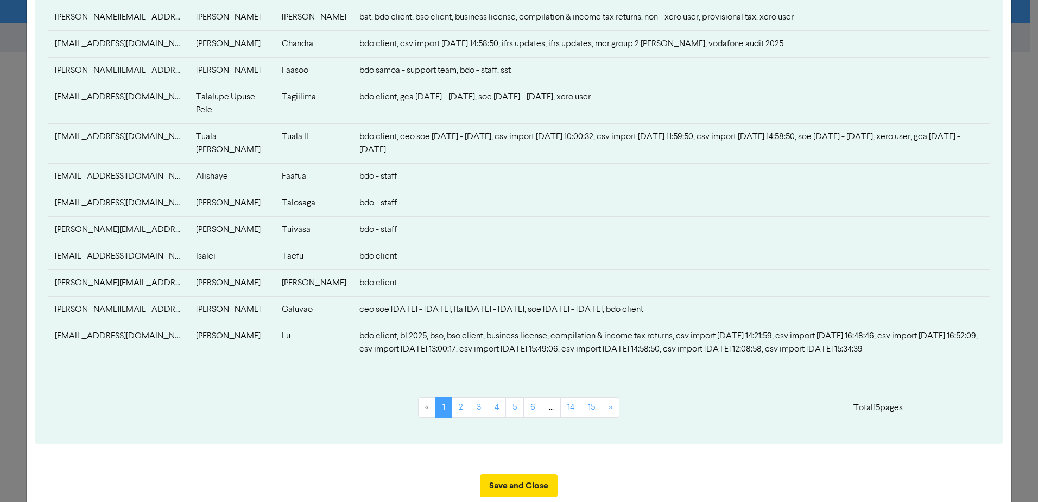
scroll to position [520, 0]
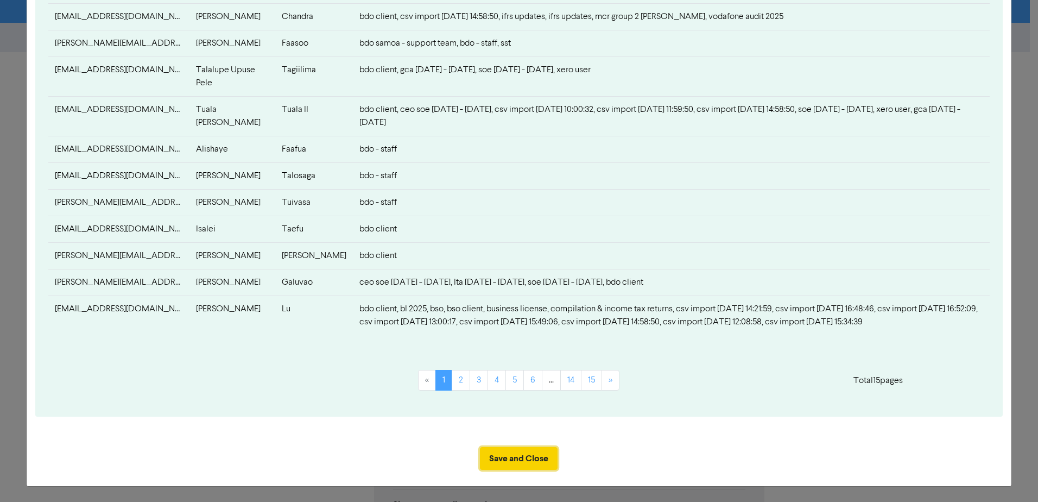
click at [520, 455] on button "Save and Close" at bounding box center [519, 458] width 78 height 23
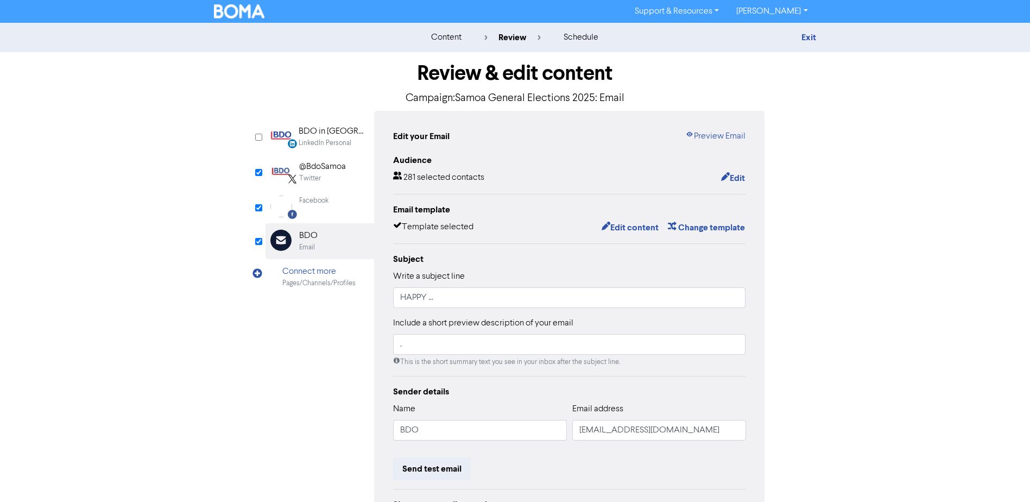
click at [300, 170] on div "@BdoSamoa" at bounding box center [322, 166] width 47 height 13
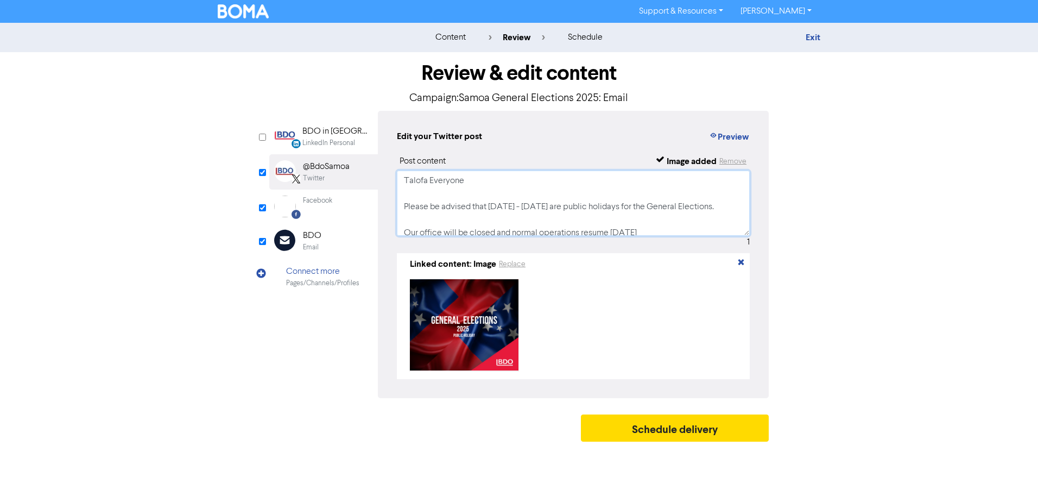
click at [480, 214] on textarea "Talofa Everyone Please be advised that [DATE] - [DATE] are public holidays for …" at bounding box center [573, 202] width 353 height 65
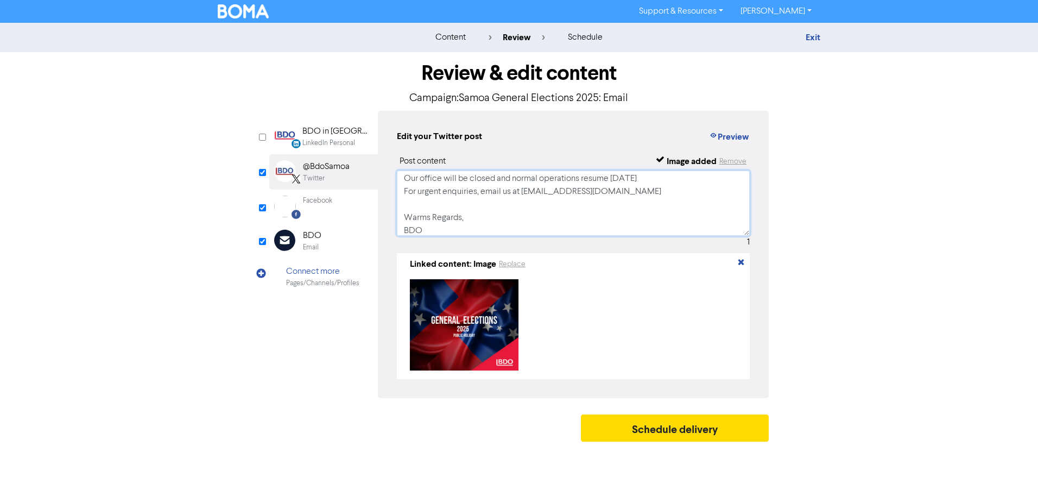
click at [451, 212] on textarea "Talofa Everyone Please be advised that [DATE] - [DATE] are public holidays for …" at bounding box center [573, 202] width 353 height 65
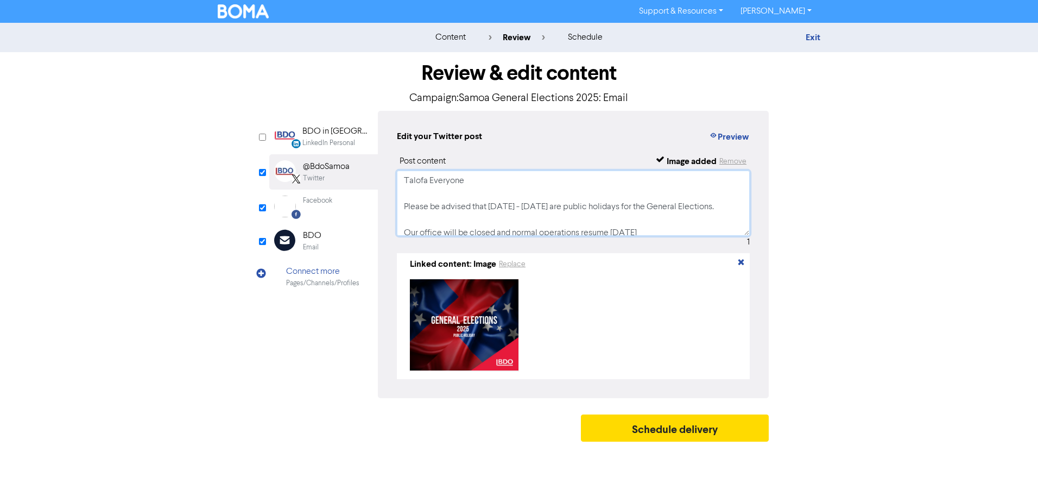
scroll to position [73, 0]
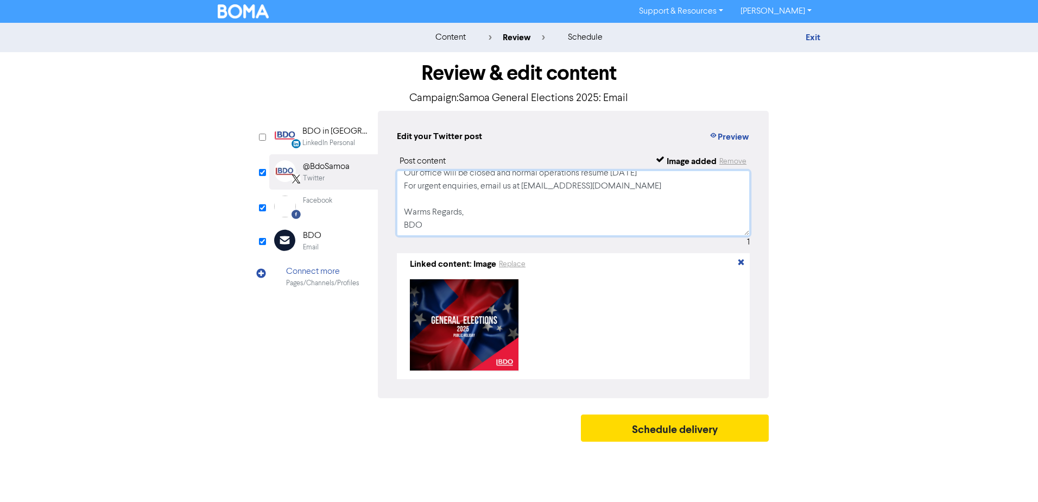
drag, startPoint x: 403, startPoint y: 178, endPoint x: 491, endPoint y: 254, distance: 115.9
click at [491, 254] on div "Post content Image added Remove Talofa Everyone Please be advised that [DATE] -…" at bounding box center [573, 267] width 353 height 224
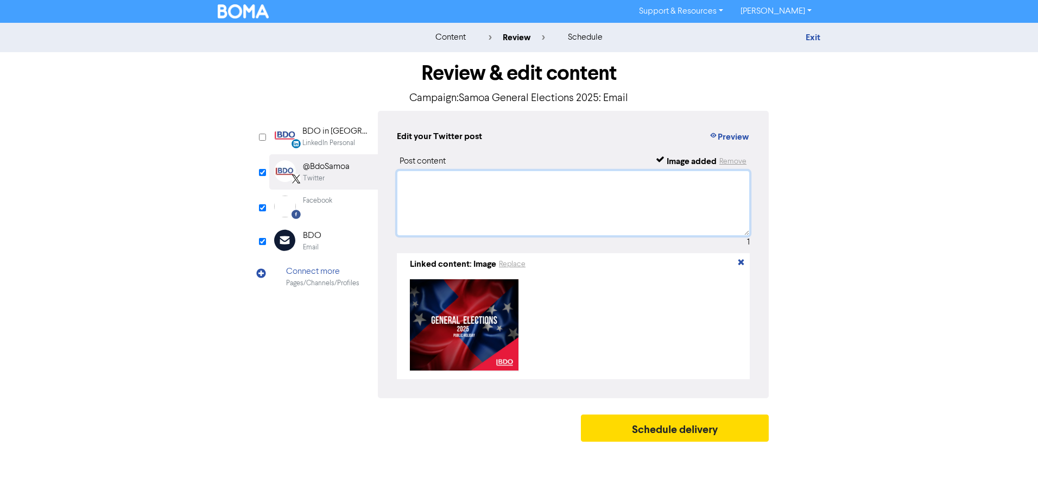
scroll to position [0, 0]
click at [483, 206] on textarea "Public Holiday Notice In observanceof" at bounding box center [573, 202] width 353 height 65
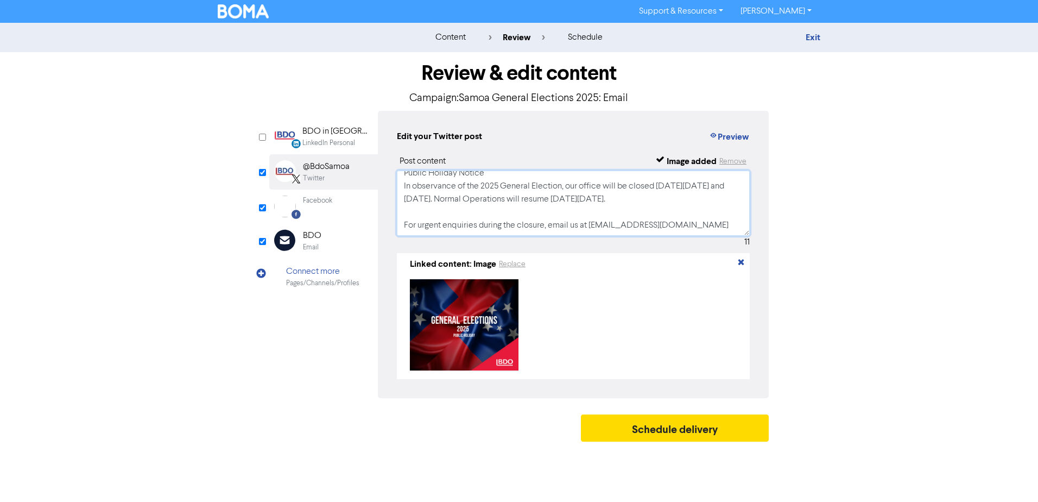
scroll to position [43, 0]
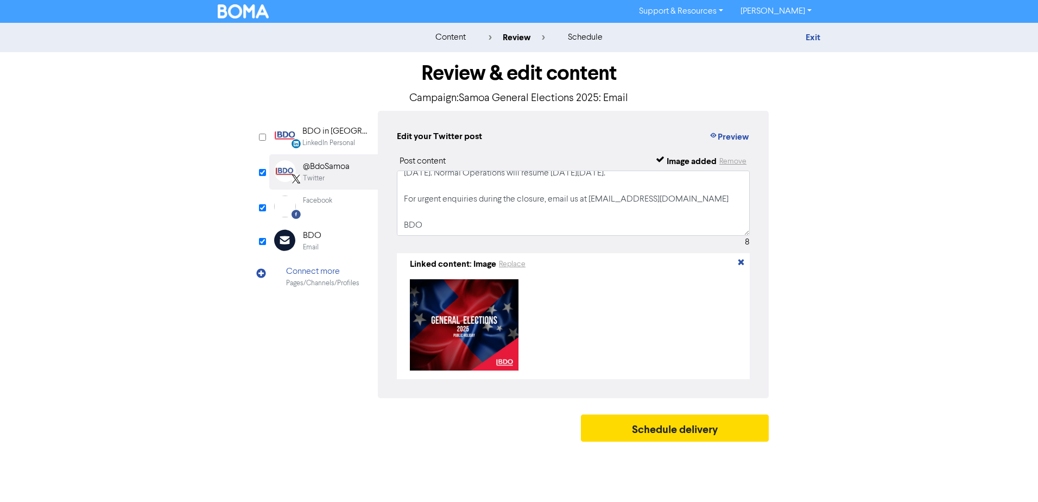
click at [613, 240] on div "8" at bounding box center [573, 242] width 353 height 13
drag, startPoint x: 590, startPoint y: 204, endPoint x: 643, endPoint y: 205, distance: 53.2
click at [643, 205] on textarea "Public Holiday Notice In observance of the 2025 General Election, our office wi…" at bounding box center [573, 202] width 353 height 65
click at [621, 205] on textarea "Public Holiday Notice In observance of the 2025 General Election, our office wi…" at bounding box center [573, 202] width 353 height 65
click at [592, 205] on textarea "Public Holiday Notice In observance of the 2025 General Election, our office wi…" at bounding box center [573, 202] width 353 height 65
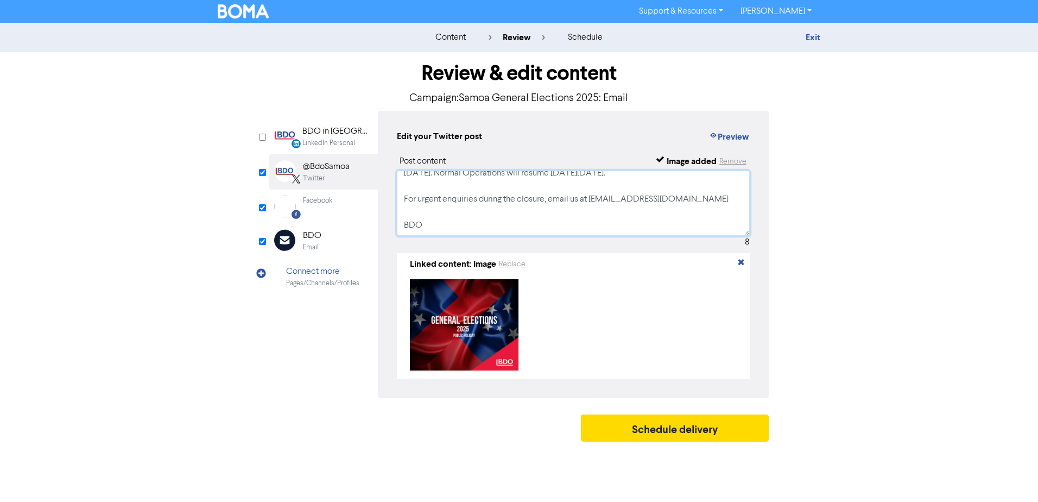
drag, startPoint x: 590, startPoint y: 204, endPoint x: 645, endPoint y: 204, distance: 54.8
click at [645, 204] on textarea "Public Holiday Notice In observance of the 2025 General Election, our office wi…" at bounding box center [573, 202] width 353 height 65
drag, startPoint x: 621, startPoint y: 206, endPoint x: 614, endPoint y: 178, distance: 29.1
click at [614, 178] on textarea "Public Holiday Notice In observance of the 2025 General Election, our office wi…" at bounding box center [573, 202] width 353 height 65
click at [727, 131] on button "Preview" at bounding box center [728, 137] width 41 height 14
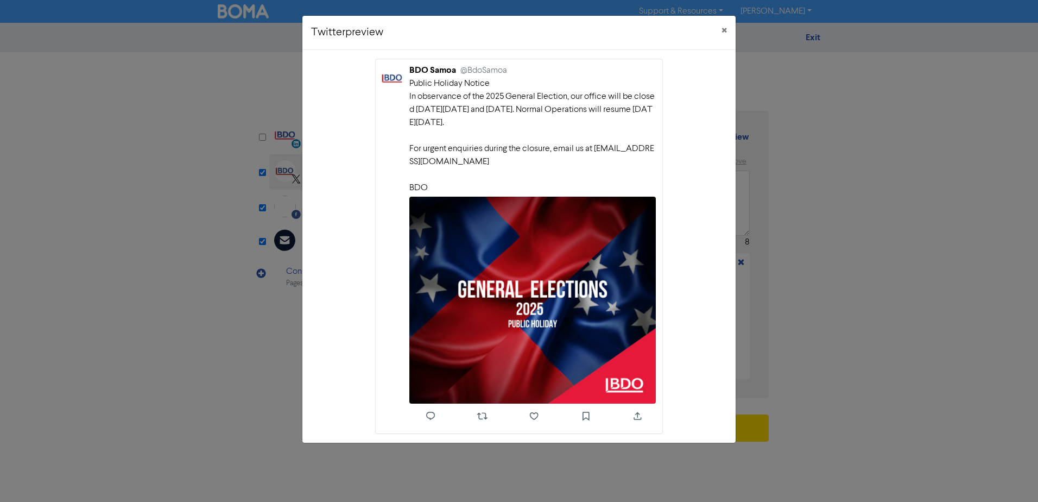
click at [706, 239] on div "BDO Samoa @BdoSamoa Public Holiday Notice In observance of the 2025 General Ele…" at bounding box center [518, 246] width 433 height 392
click at [720, 30] on button "×" at bounding box center [724, 31] width 23 height 30
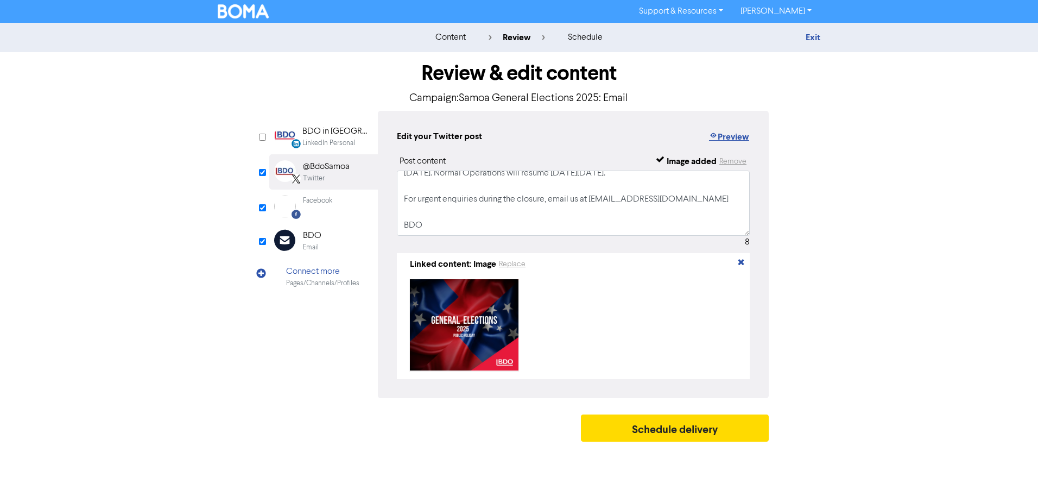
scroll to position [0, 0]
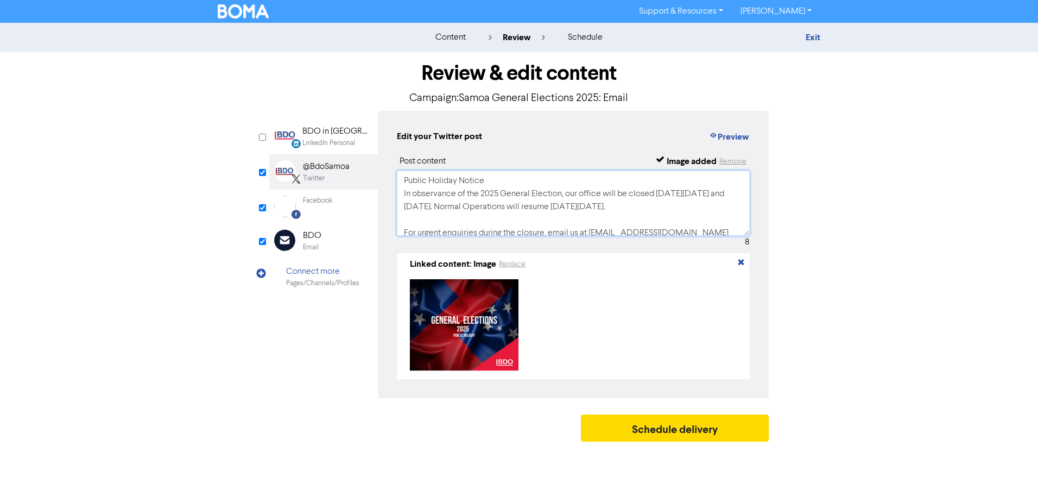
click at [495, 176] on textarea "Public Holiday Notice In observance of the 2025 General Election, our office wi…" at bounding box center [573, 202] width 353 height 65
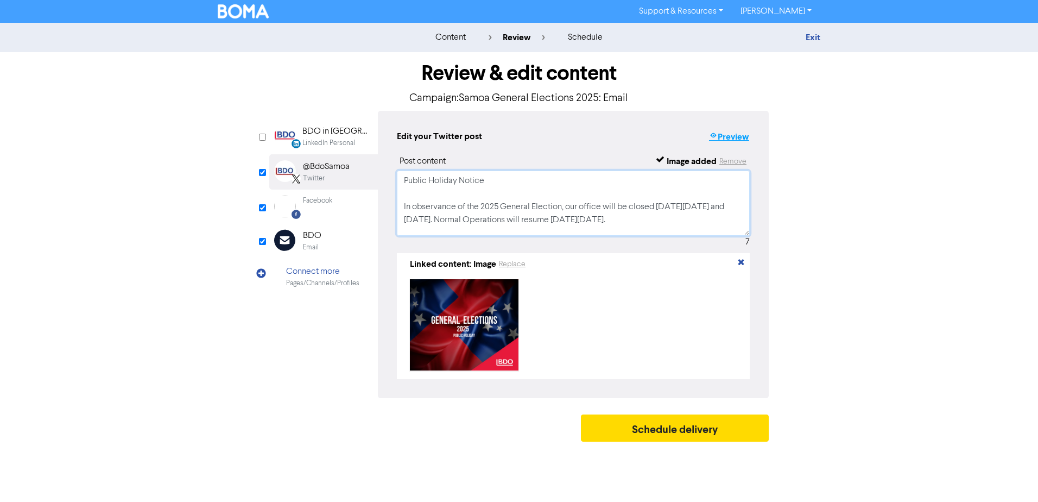
type textarea "Public Holiday Notice In observance of the 2025 General Election, our office wi…"
click at [734, 136] on button "Preview" at bounding box center [728, 137] width 41 height 14
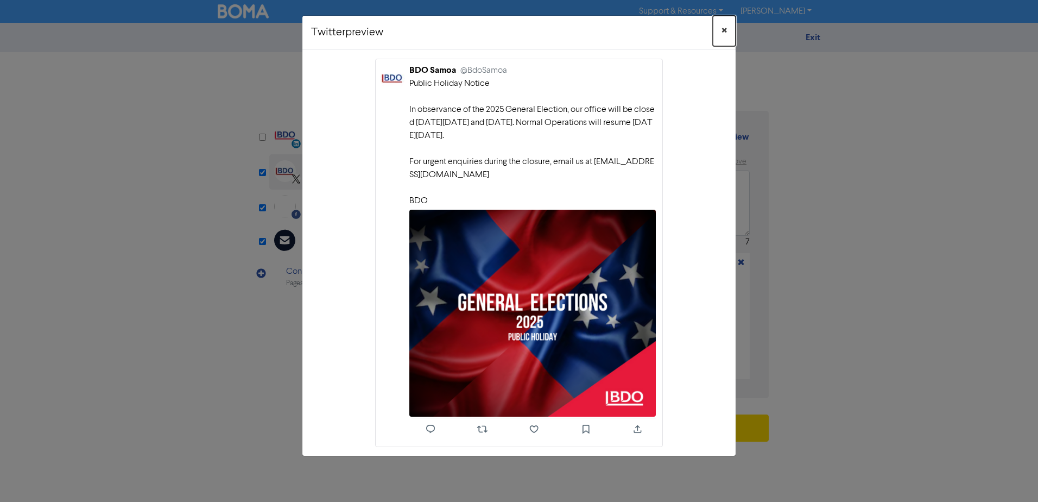
click at [725, 31] on span "×" at bounding box center [723, 31] width 5 height 16
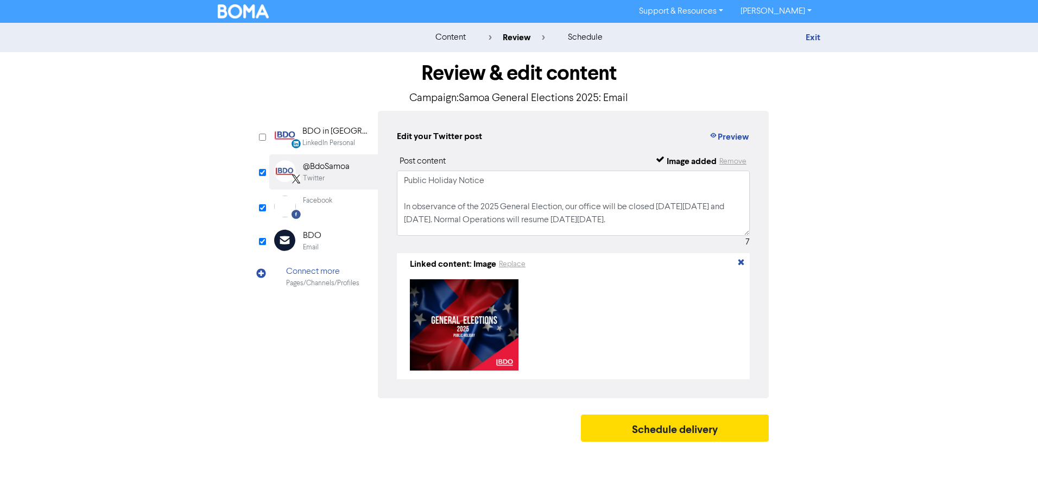
click at [860, 171] on div "content review schedule Exit Review & edit content Campaign: Samoa General Elec…" at bounding box center [519, 235] width 1038 height 424
drag, startPoint x: 423, startPoint y: 224, endPoint x: 393, endPoint y: 157, distance: 73.6
click at [393, 157] on div "Edit your Twitter post Preview Post content Image added Remove Public Holiday N…" at bounding box center [573, 254] width 391 height 287
click at [332, 202] on div "Facebook" at bounding box center [317, 200] width 29 height 10
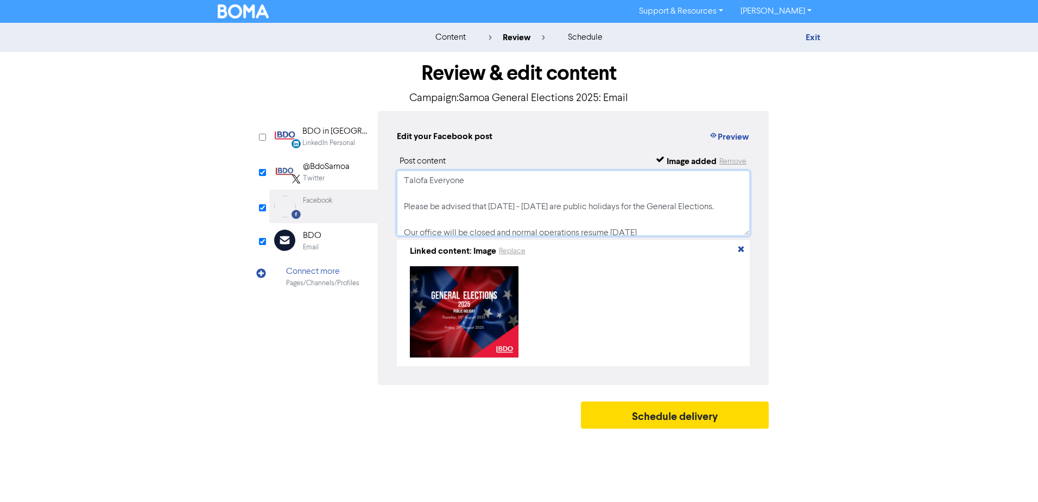
click at [491, 221] on textarea "Talofa Everyone Please be advised that [DATE] - [DATE] are public holidays for …" at bounding box center [573, 202] width 353 height 65
drag, startPoint x: 435, startPoint y: 230, endPoint x: 400, endPoint y: 160, distance: 78.7
click at [400, 160] on div "Post content Image added Remove Talofa Everyone Please be advised that [DATE] -…" at bounding box center [573, 260] width 353 height 211
paste textarea "Public Holiday Notice In observance of the 2025 General Election, our office wi…"
click at [531, 218] on textarea "Public Holiday Notice In observance of the 2025 General Election, our office wi…" at bounding box center [573, 202] width 353 height 65
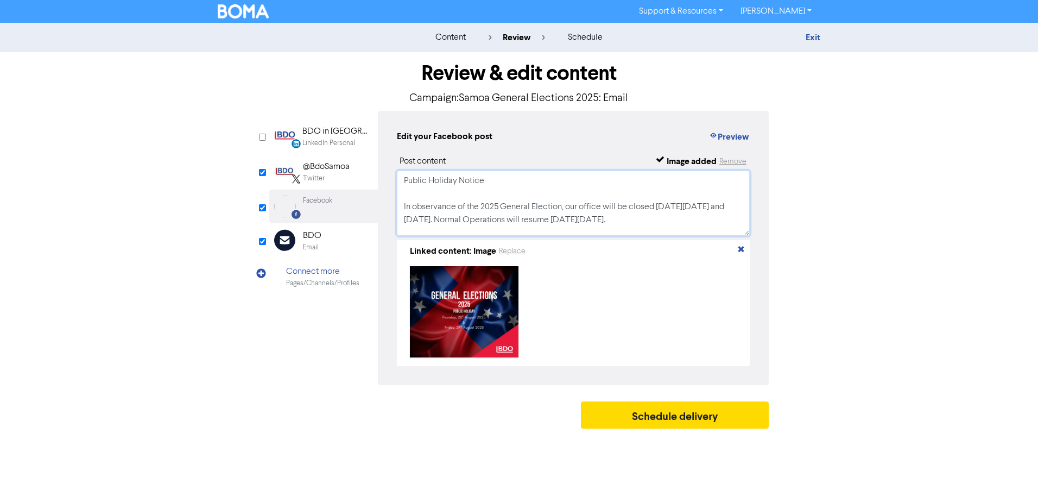
scroll to position [60, 0]
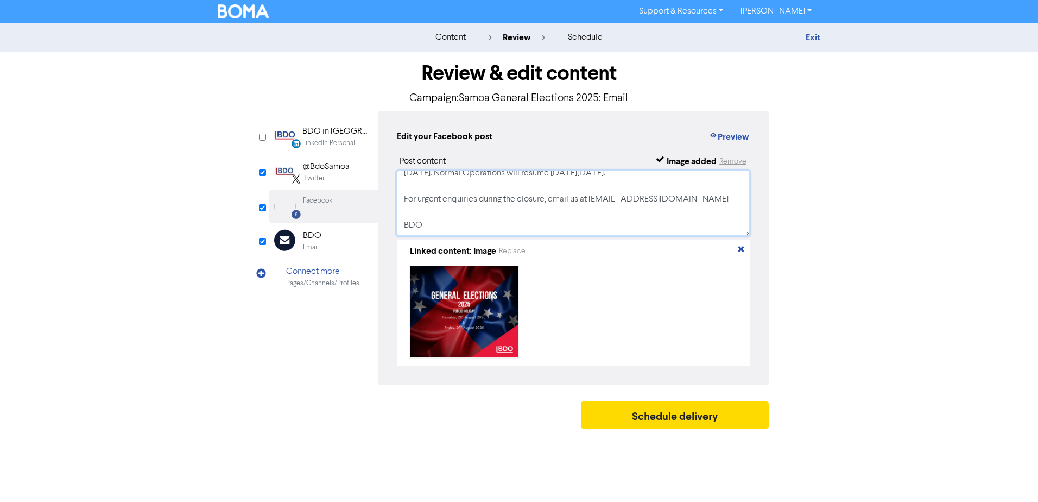
type textarea "Public Holiday Notice In observance of the 2025 General Election, our office wi…"
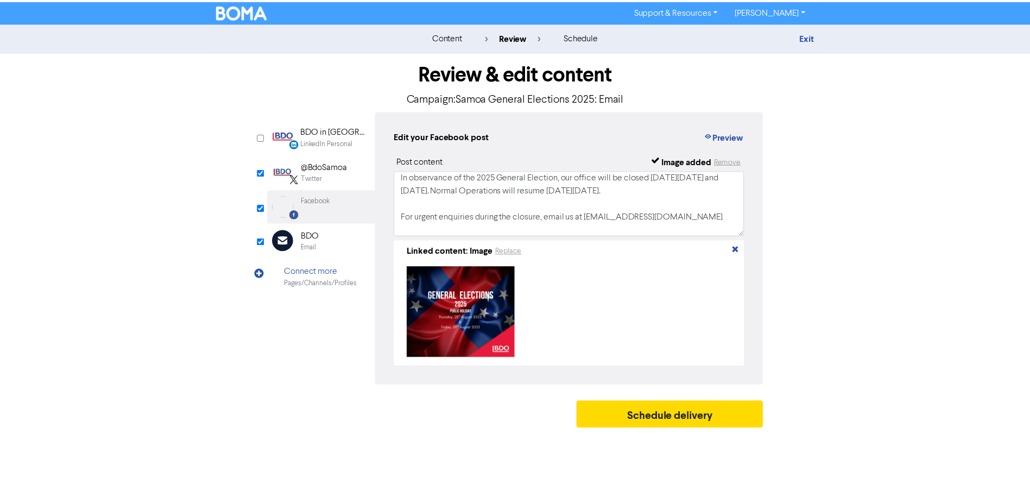
scroll to position [0, 0]
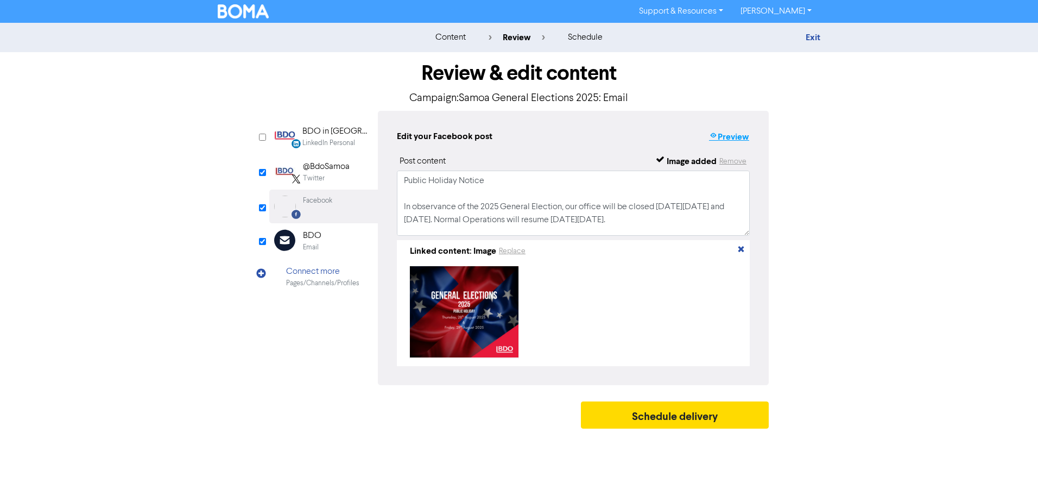
click at [721, 138] on button "Preview" at bounding box center [728, 137] width 41 height 14
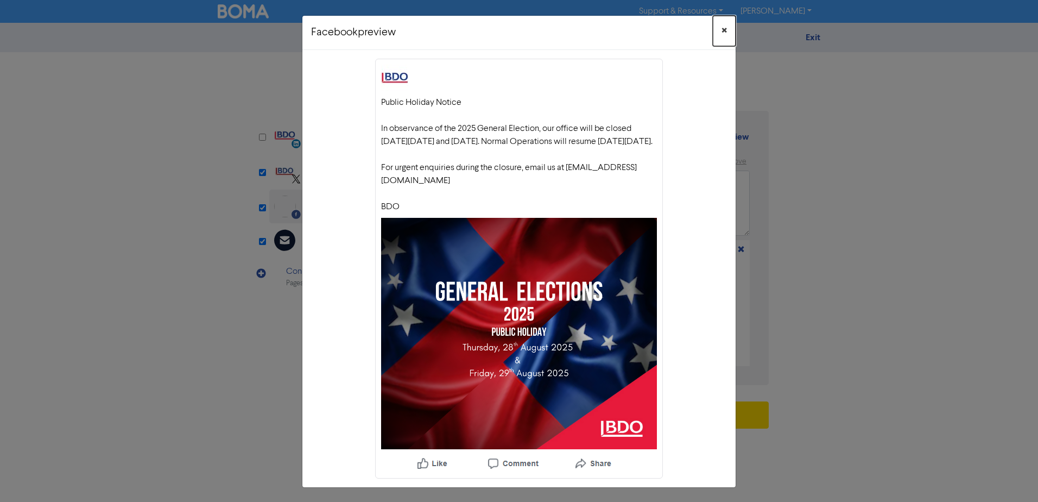
click at [721, 27] on span "×" at bounding box center [723, 31] width 5 height 16
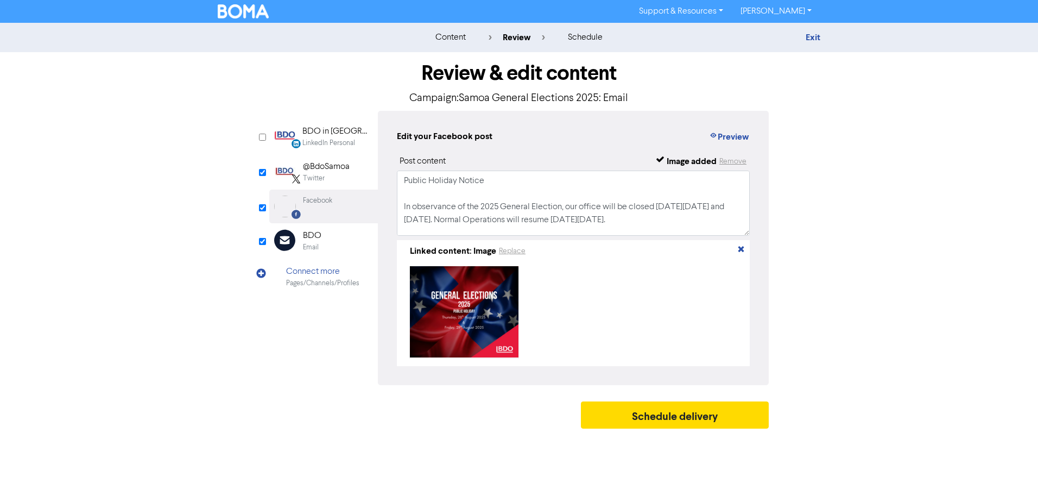
click at [327, 173] on div "Twitter" at bounding box center [326, 178] width 47 height 10
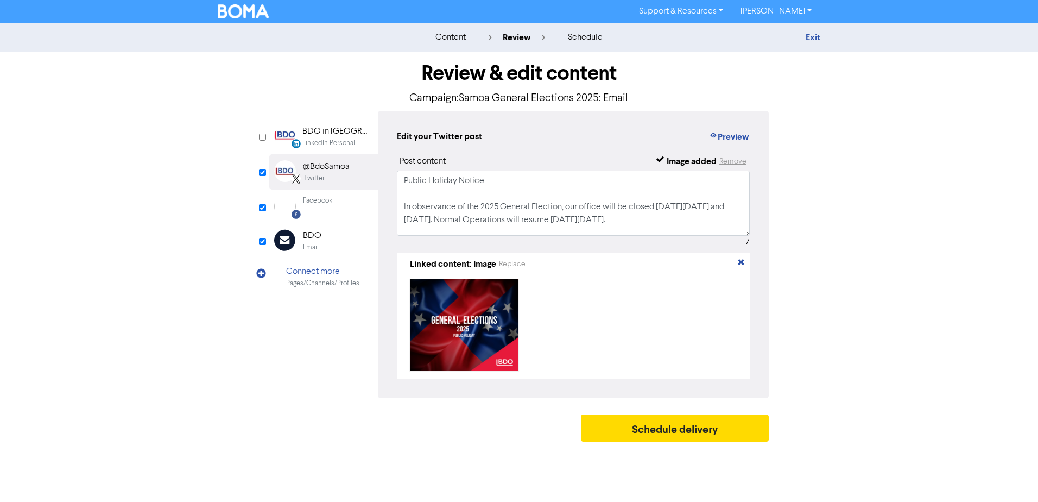
click at [737, 129] on div "Edit your Twitter post Preview Post content Image added Remove Public Holiday N…" at bounding box center [573, 254] width 391 height 287
click at [740, 140] on button "Preview" at bounding box center [728, 137] width 41 height 14
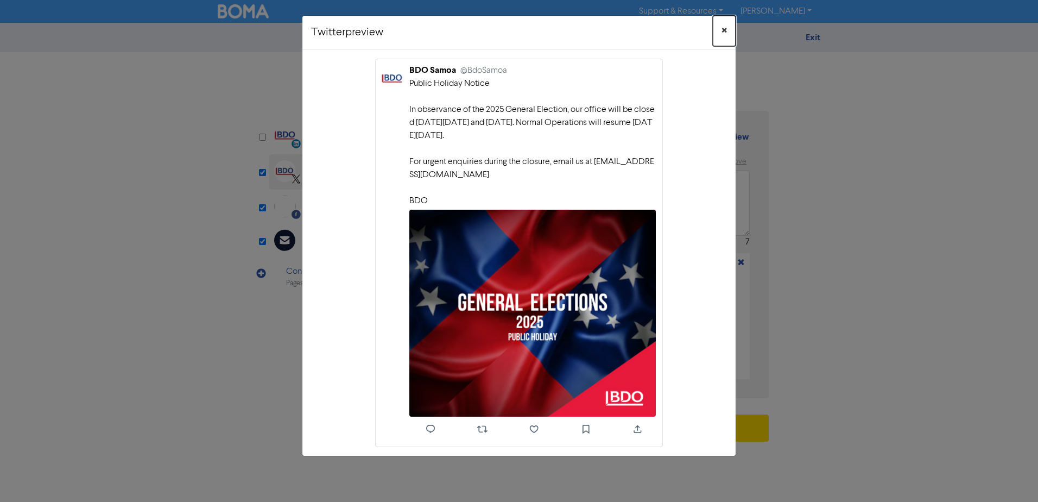
click at [723, 24] on span "×" at bounding box center [723, 31] width 5 height 16
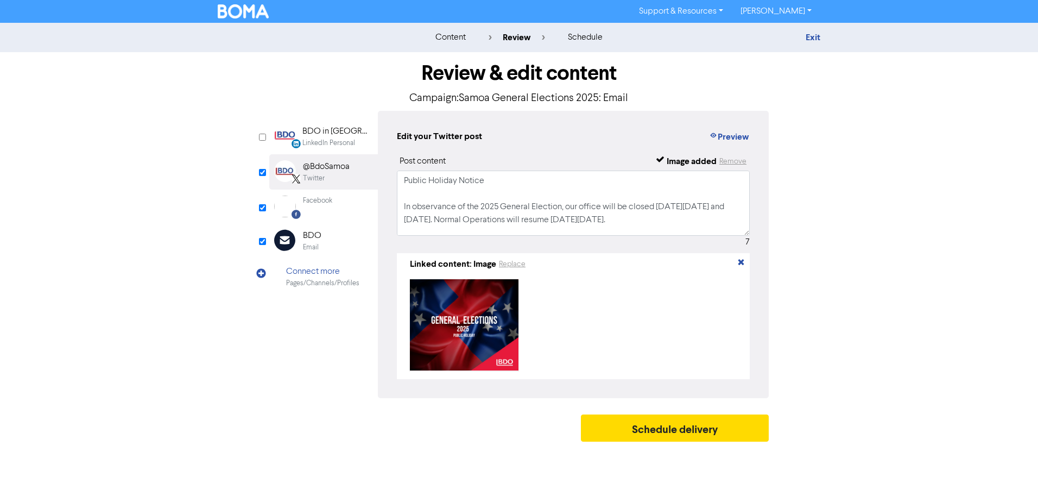
click at [324, 246] on div "Email Created with Sketch. BDO Email" at bounding box center [323, 240] width 109 height 35
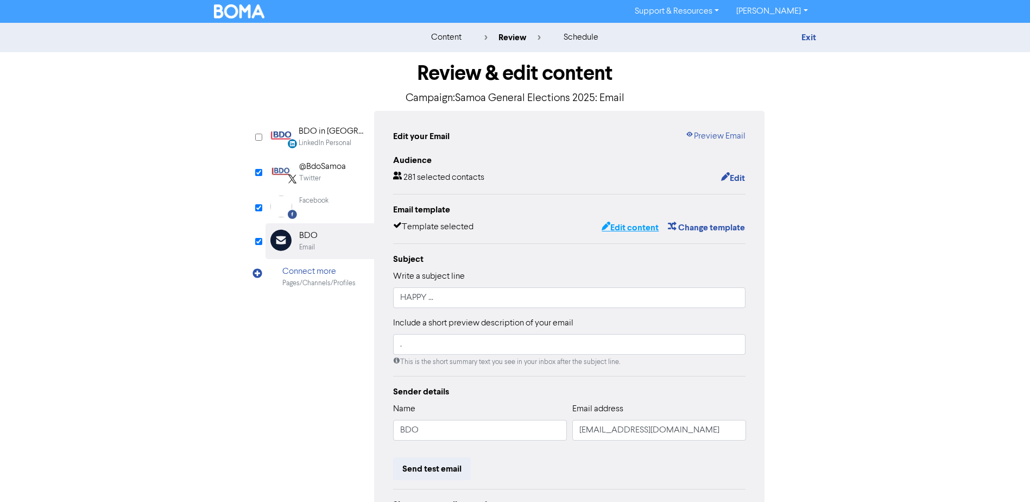
click at [642, 229] on button "Edit content" at bounding box center [630, 227] width 58 height 14
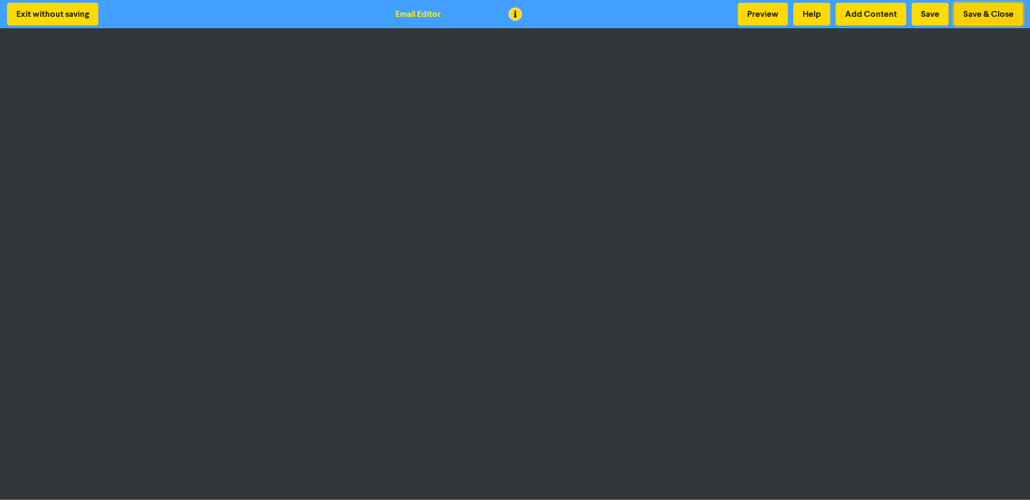
click at [1010, 17] on button "Save & Close" at bounding box center [988, 14] width 69 height 23
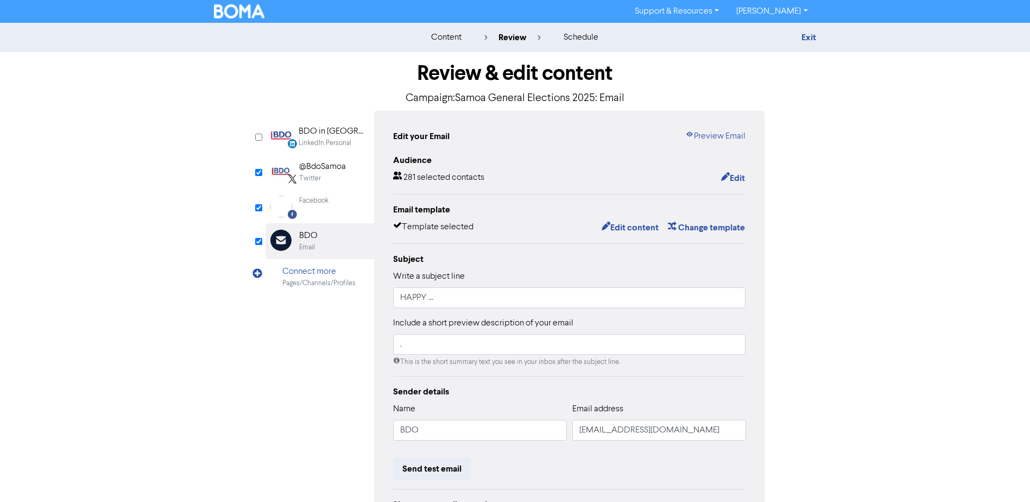
click at [689, 95] on p "Campaign: Samoa General Elections 2025: Email" at bounding box center [514, 98] width 499 height 16
click at [707, 10] on link "Support & Resources" at bounding box center [677, 11] width 102 height 17
click at [762, 61] on h1 "Review & edit content" at bounding box center [514, 73] width 499 height 25
click at [813, 40] on link "Exit" at bounding box center [808, 37] width 15 height 11
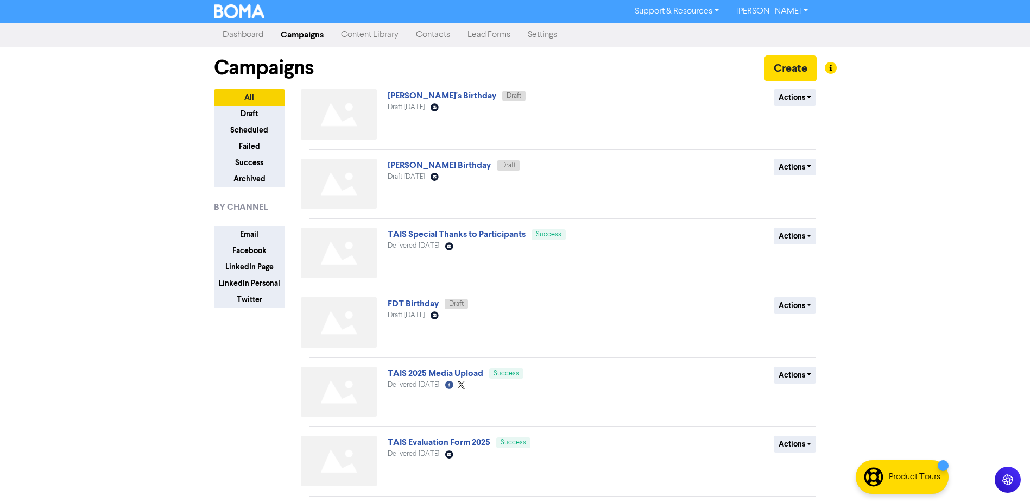
click at [553, 39] on link "Settings" at bounding box center [542, 35] width 47 height 22
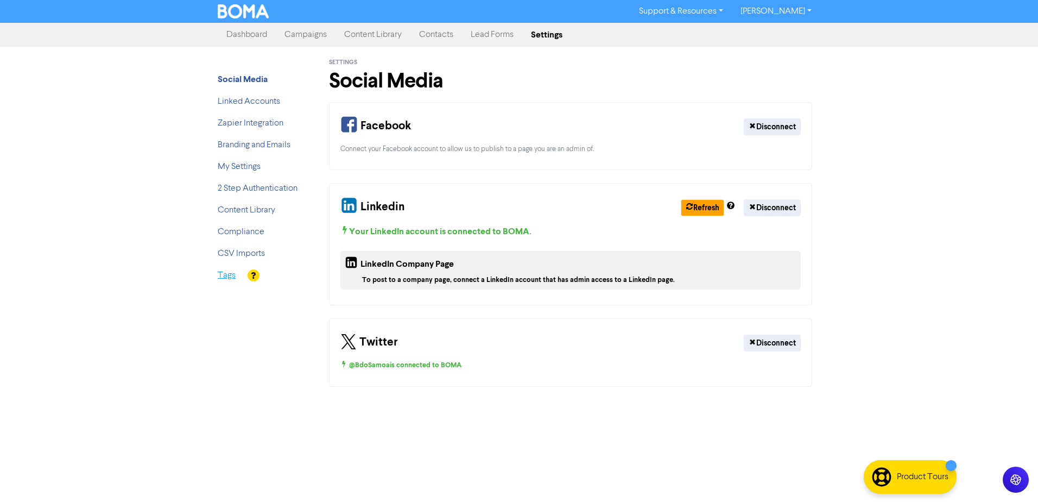
click at [232, 276] on link "Tags" at bounding box center [227, 275] width 18 height 9
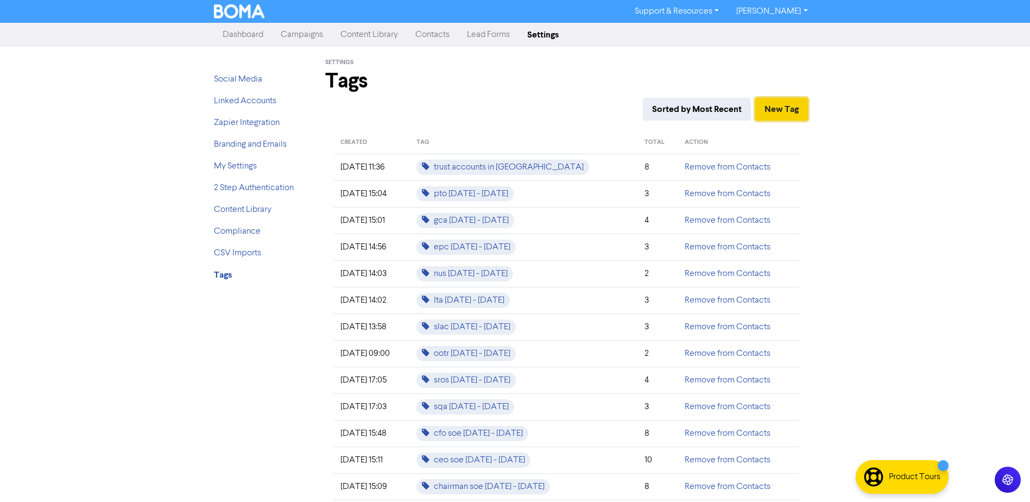
click at [774, 114] on button "New Tag" at bounding box center [781, 109] width 53 height 23
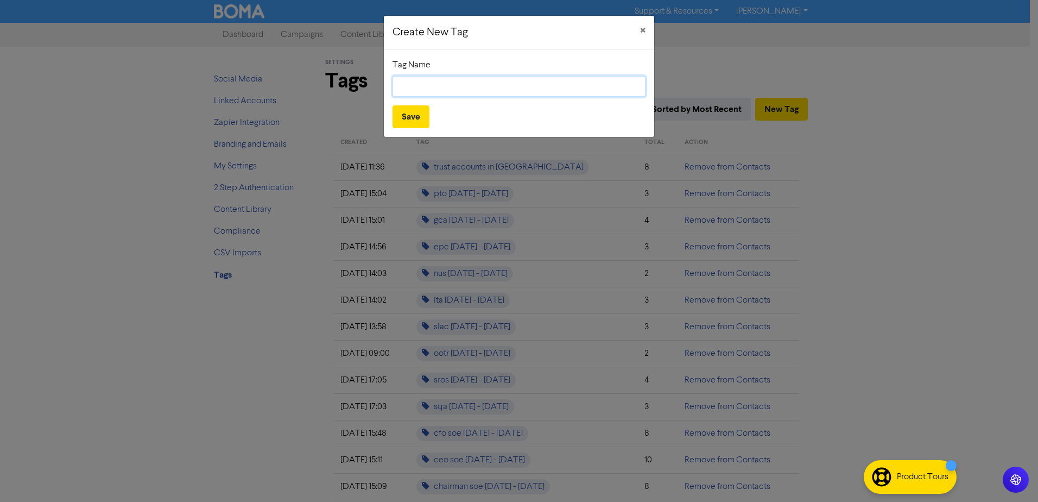
click at [442, 86] on input "text" at bounding box center [518, 86] width 253 height 21
type input "BDO - Overseas Clients"
click at [413, 117] on button "Save" at bounding box center [410, 116] width 37 height 23
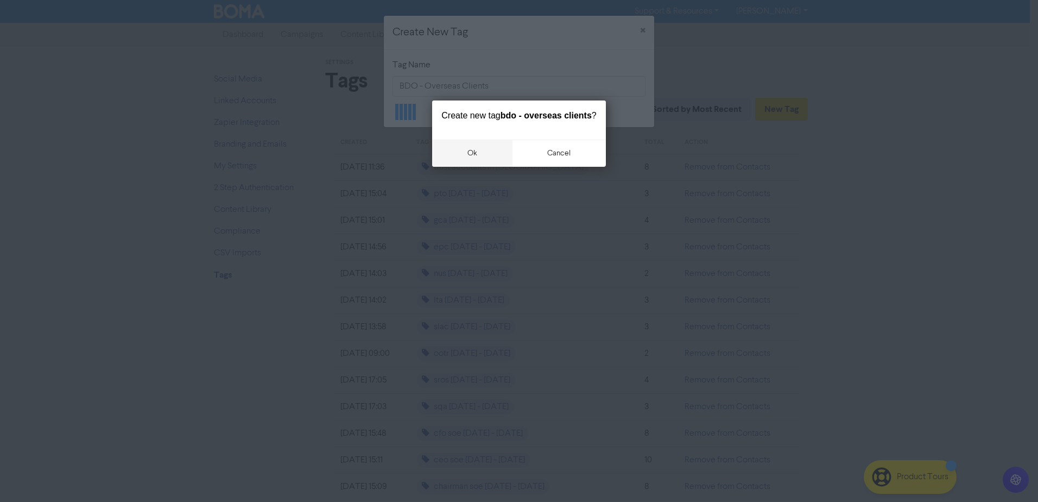
click at [476, 167] on button "ok" at bounding box center [472, 153] width 80 height 27
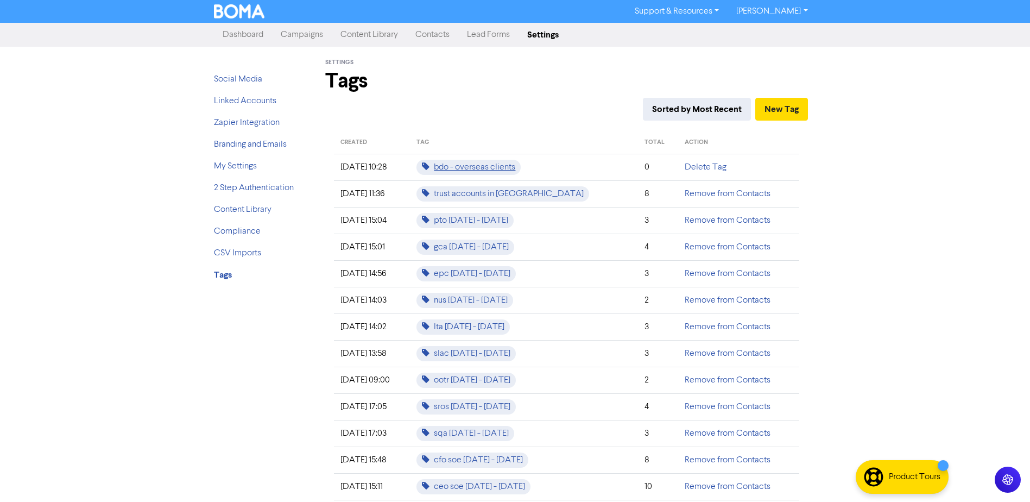
click at [521, 170] on span "bdo - overseas clients" at bounding box center [468, 167] width 104 height 15
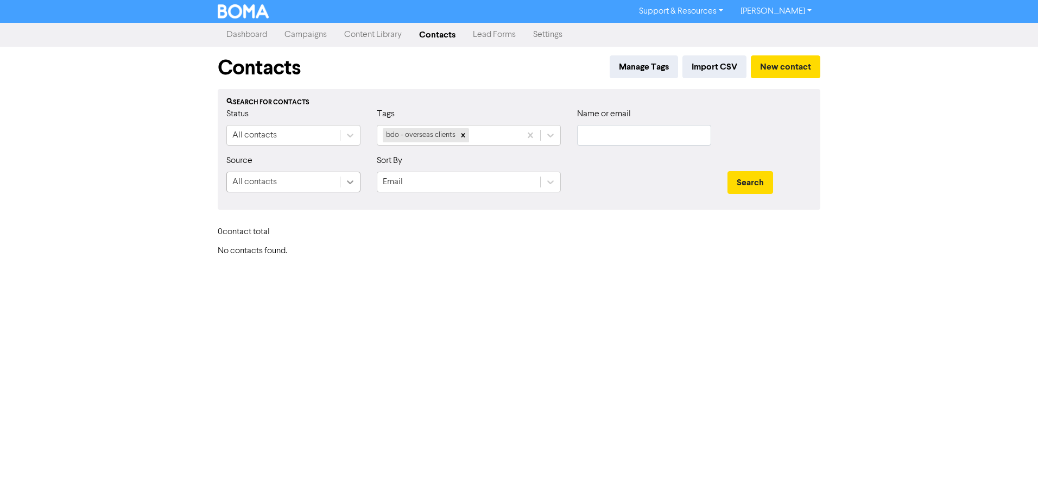
click at [349, 187] on icon at bounding box center [350, 181] width 11 height 11
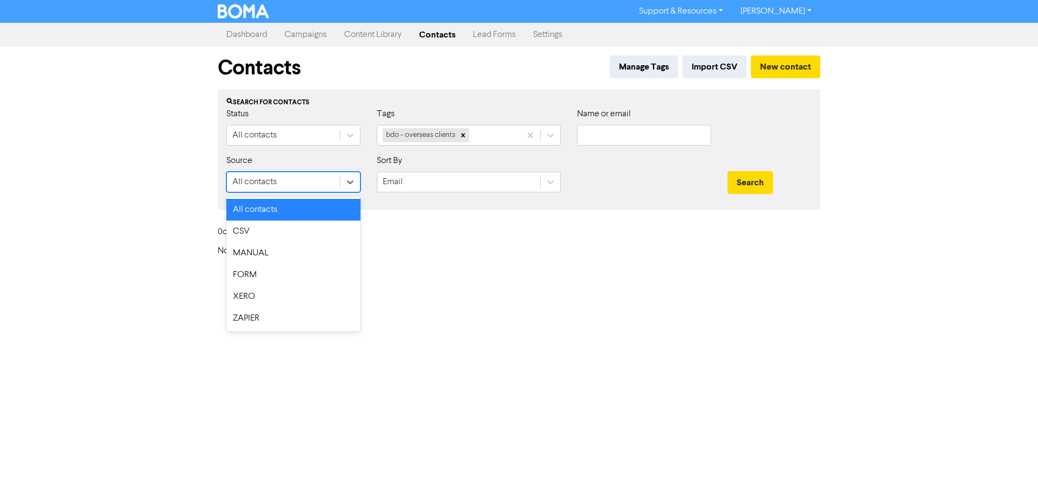
click at [508, 244] on div "0 contact total" at bounding box center [519, 234] width 619 height 23
